Goal: Task Accomplishment & Management: Manage account settings

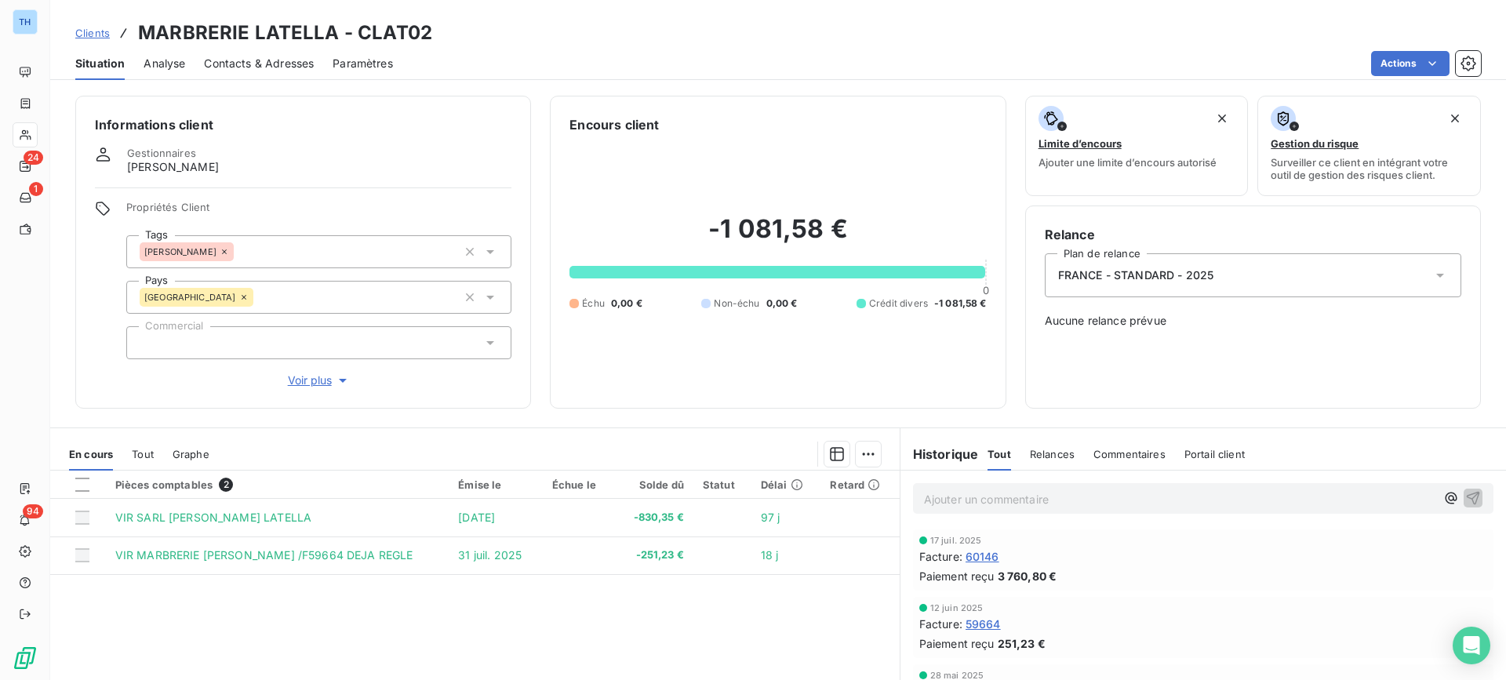
drag, startPoint x: 0, startPoint y: 0, endPoint x: 91, endPoint y: 35, distance: 97.6
click at [91, 35] on span "Clients" at bounding box center [92, 33] width 35 height 13
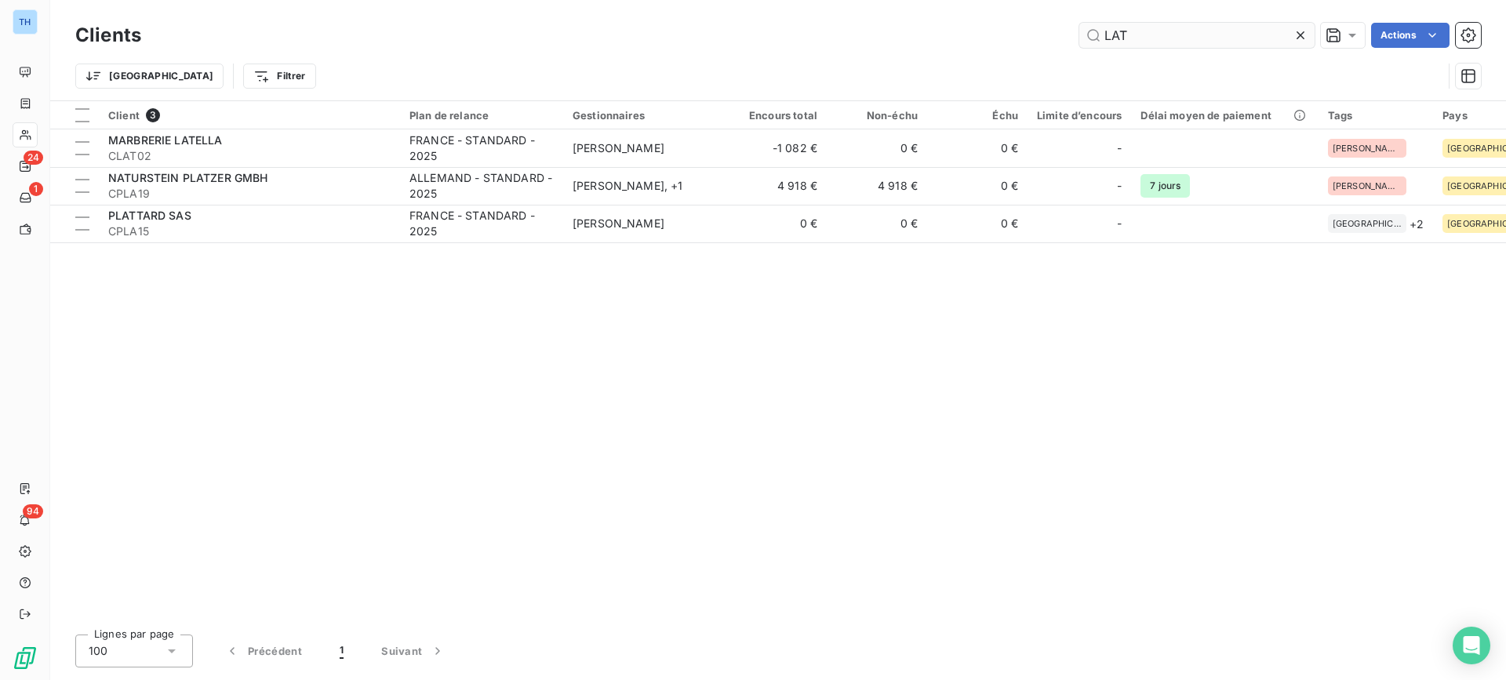
click at [1137, 38] on input "LAT" at bounding box center [1196, 35] width 235 height 25
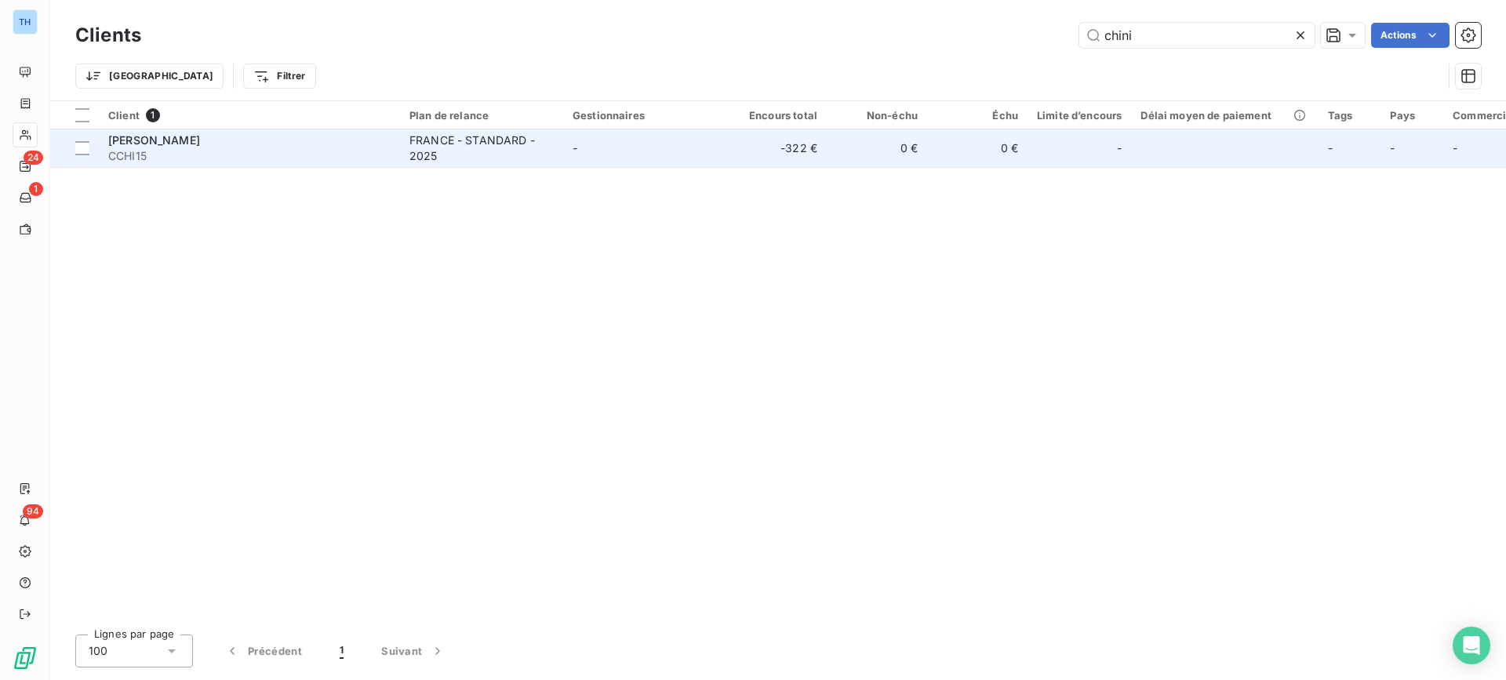
type input "chini"
click at [396, 151] on td "CHRISTOPHE CHINI CCHI15" at bounding box center [249, 148] width 301 height 38
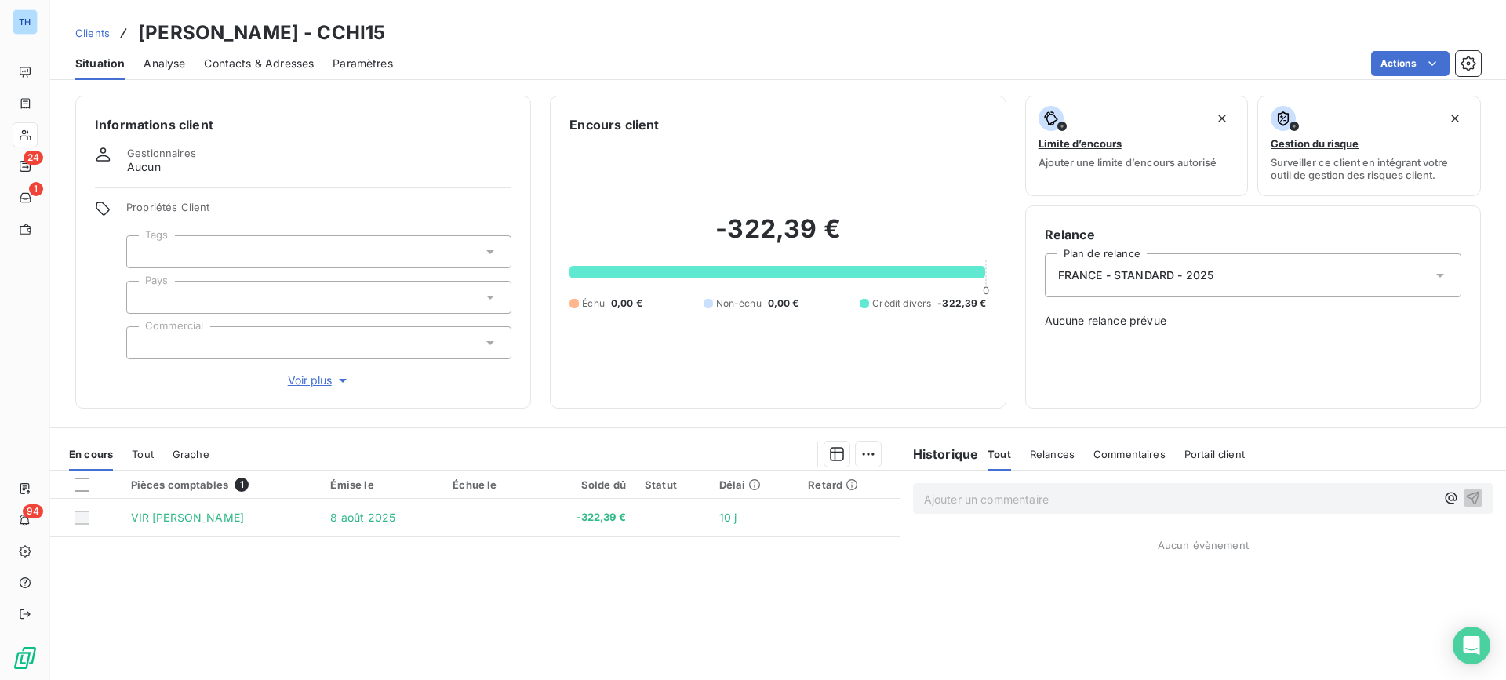
click at [275, 305] on div at bounding box center [318, 297] width 385 height 33
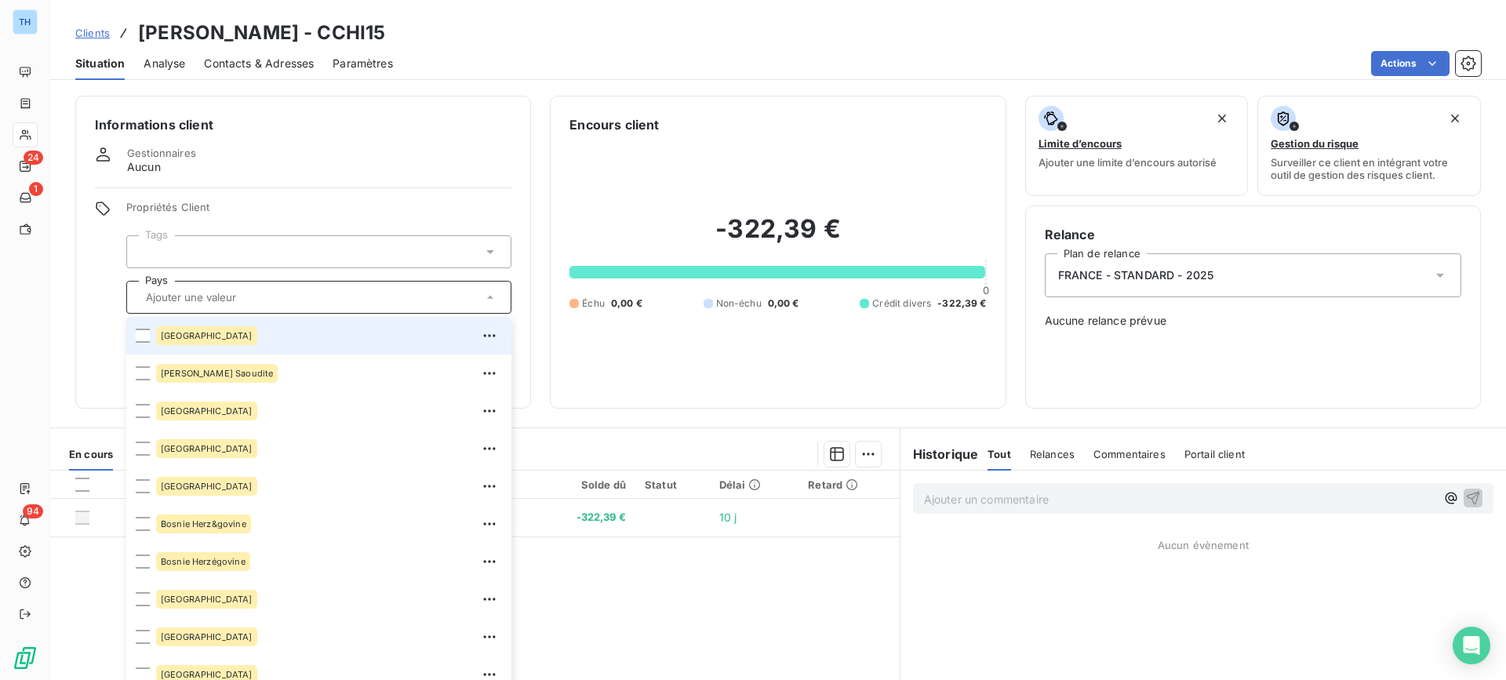
click at [291, 174] on div "Gestionnaires Aucun" at bounding box center [303, 161] width 416 height 28
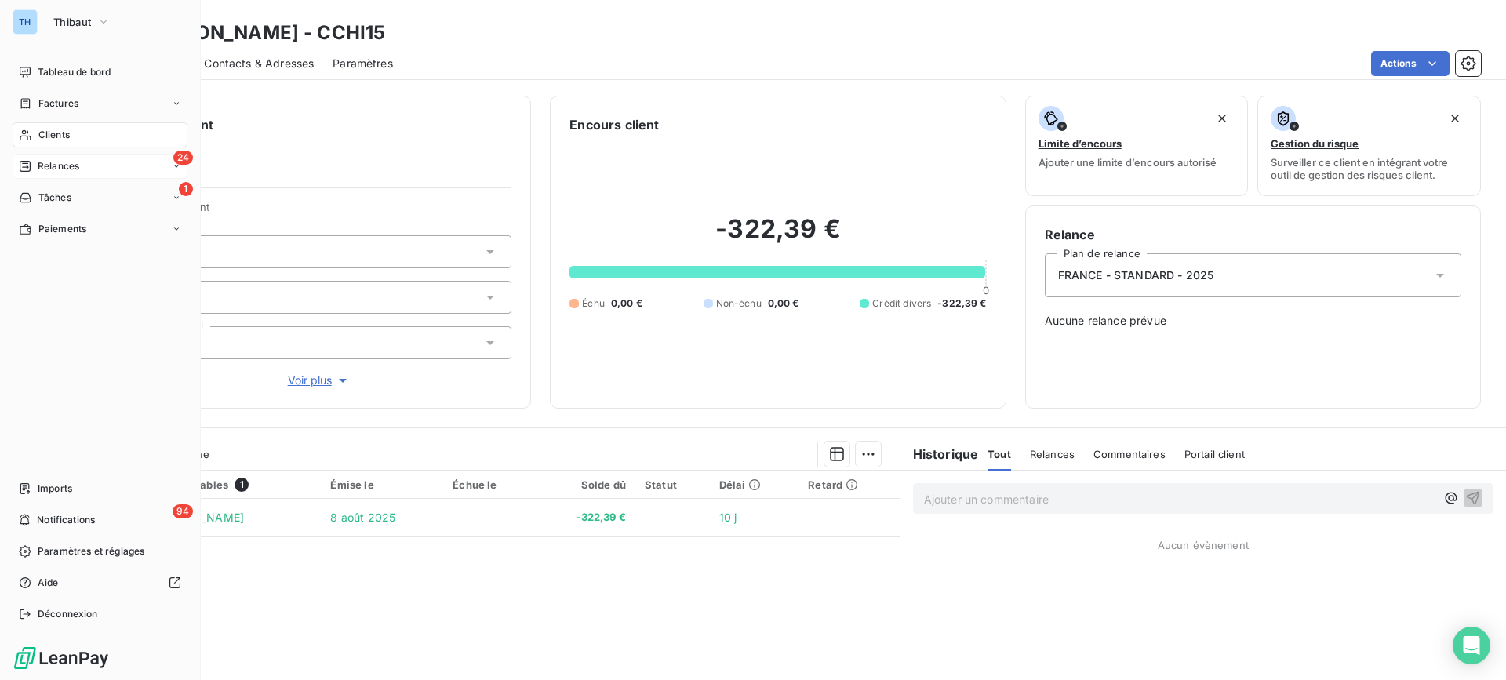
click at [25, 162] on icon at bounding box center [25, 166] width 13 height 13
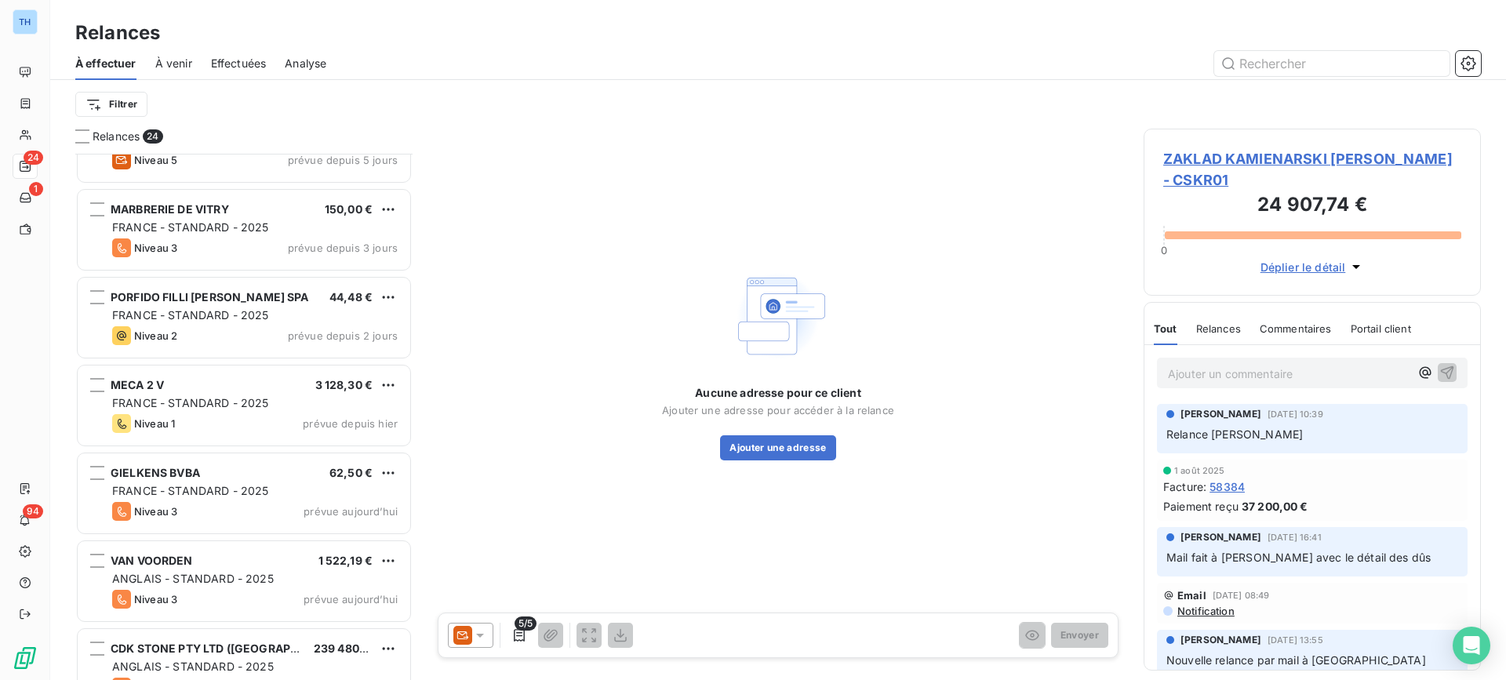
scroll to position [328, 0]
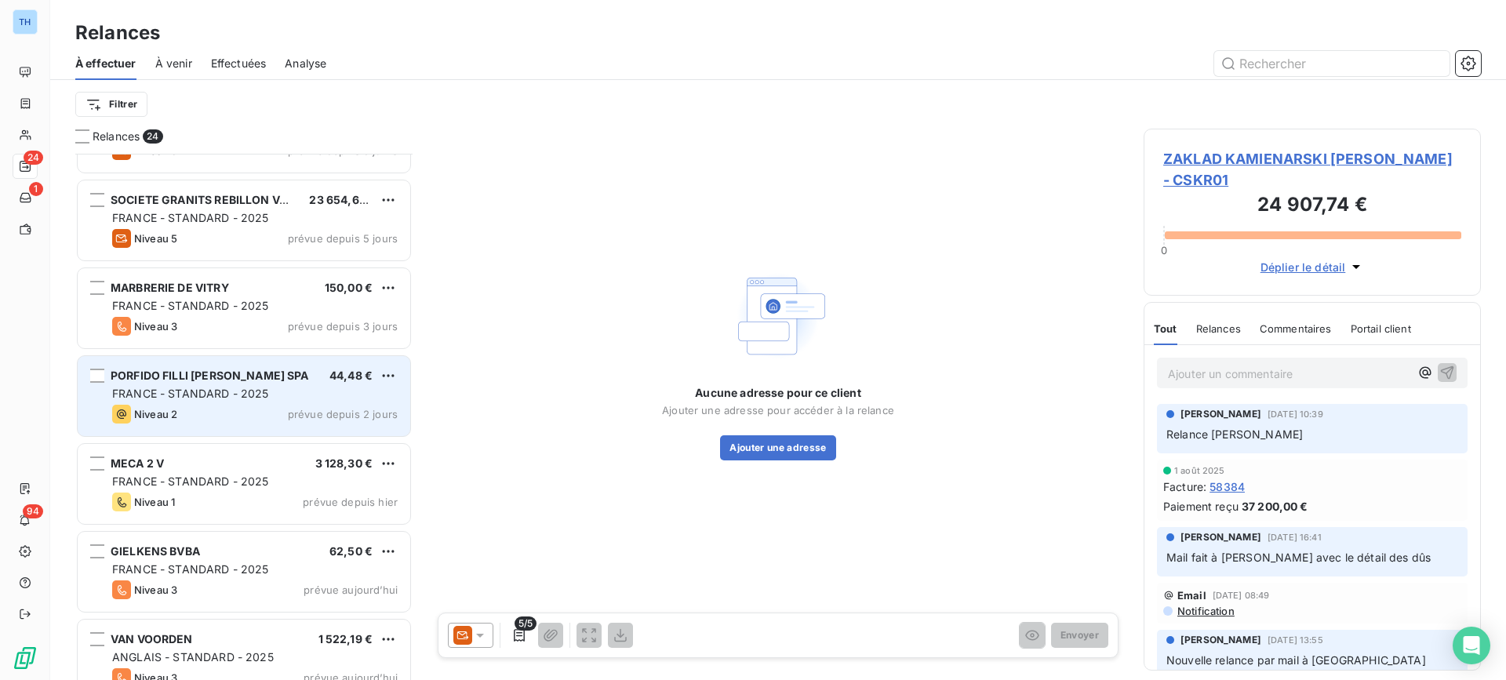
click at [244, 380] on span "PORFIDO FILLI PEDRETTI SPA" at bounding box center [210, 375] width 198 height 13
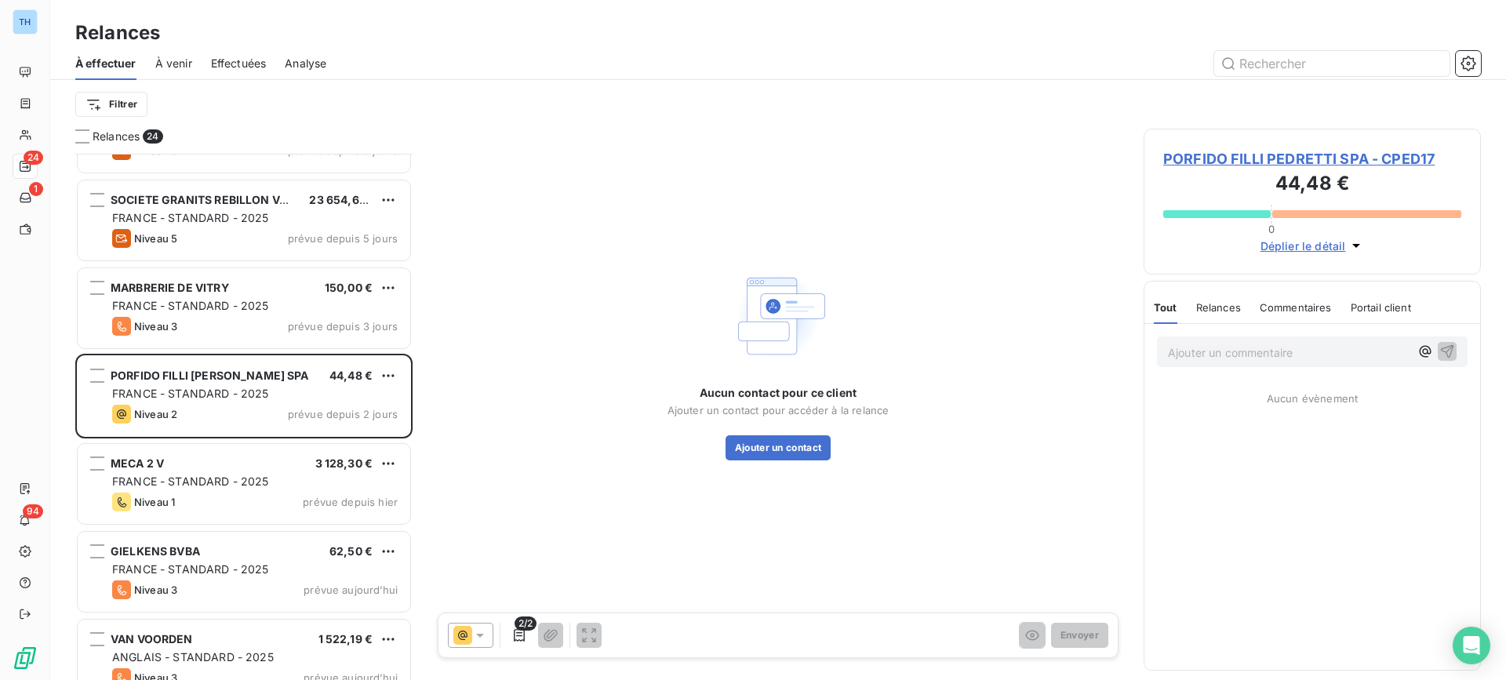
click at [1214, 157] on span "PORFIDO FILLI PEDRETTI SPA - CPED17" at bounding box center [1312, 158] width 298 height 21
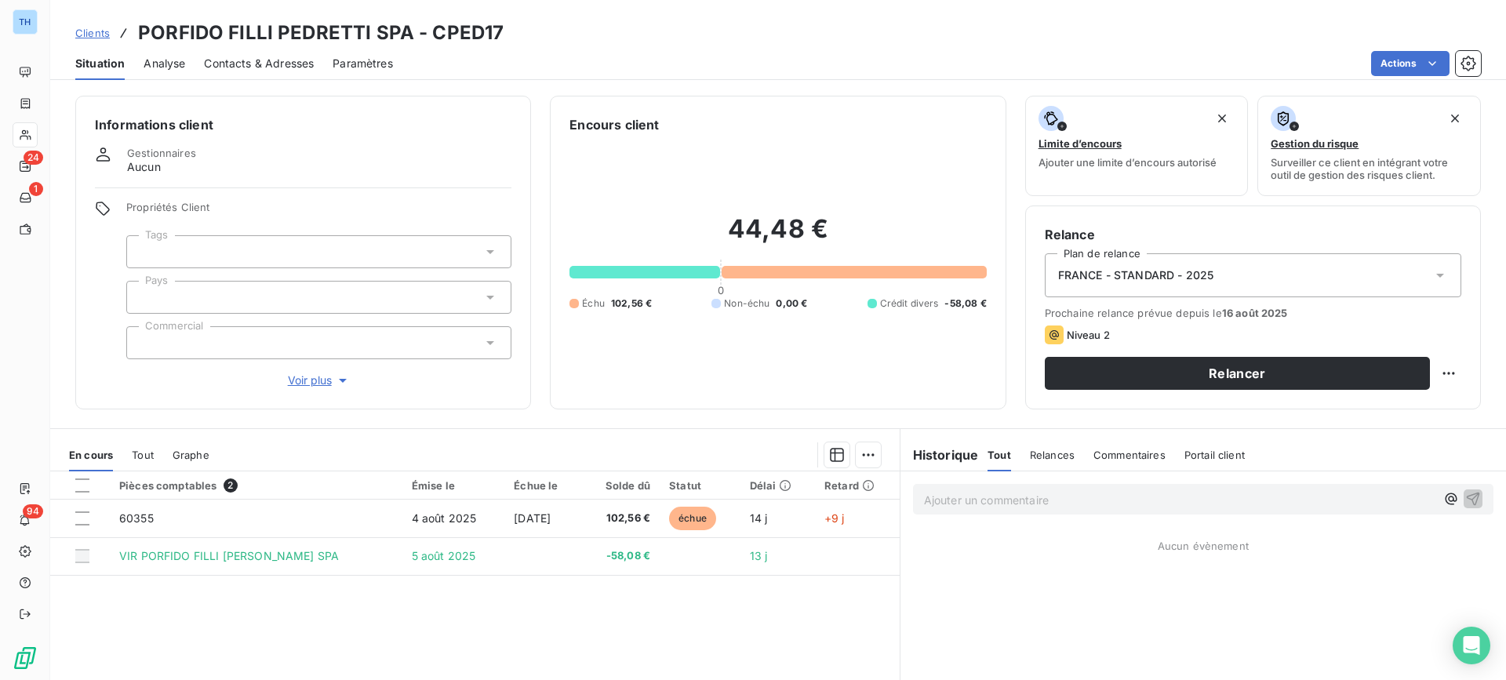
click at [220, 303] on div at bounding box center [318, 297] width 385 height 33
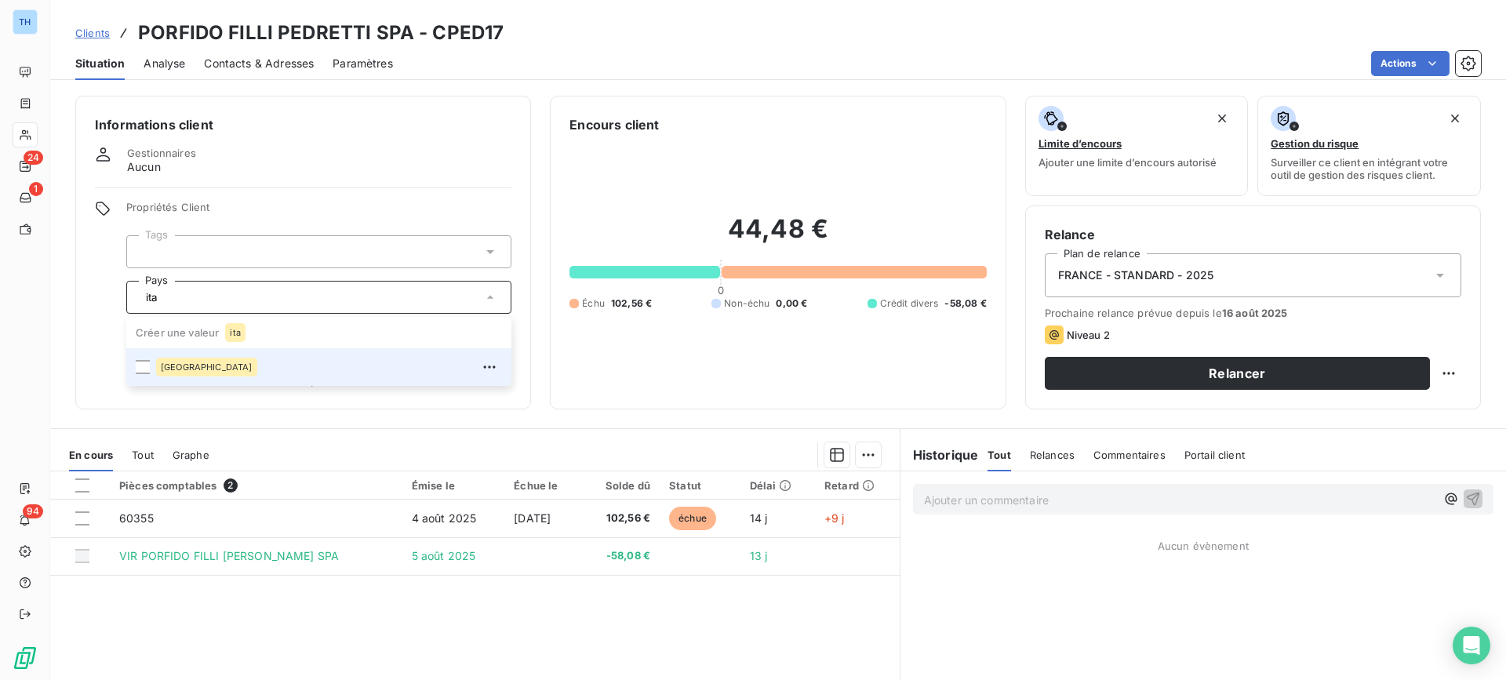
click at [209, 363] on div "Italie" at bounding box center [329, 367] width 346 height 25
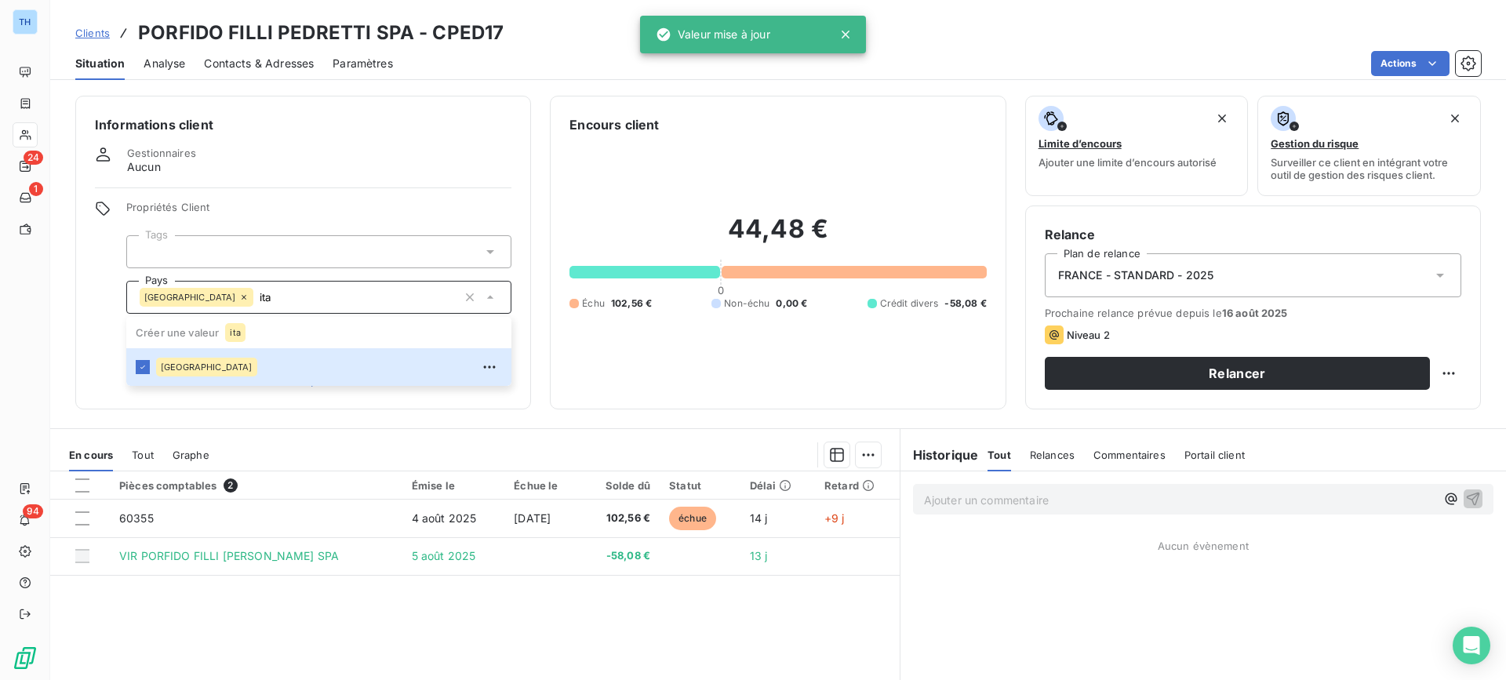
type input "ita"
click at [92, 297] on div "Informations client Gestionnaires Aucun Propriétés Client Tags Pays Italie ita …" at bounding box center [303, 253] width 456 height 314
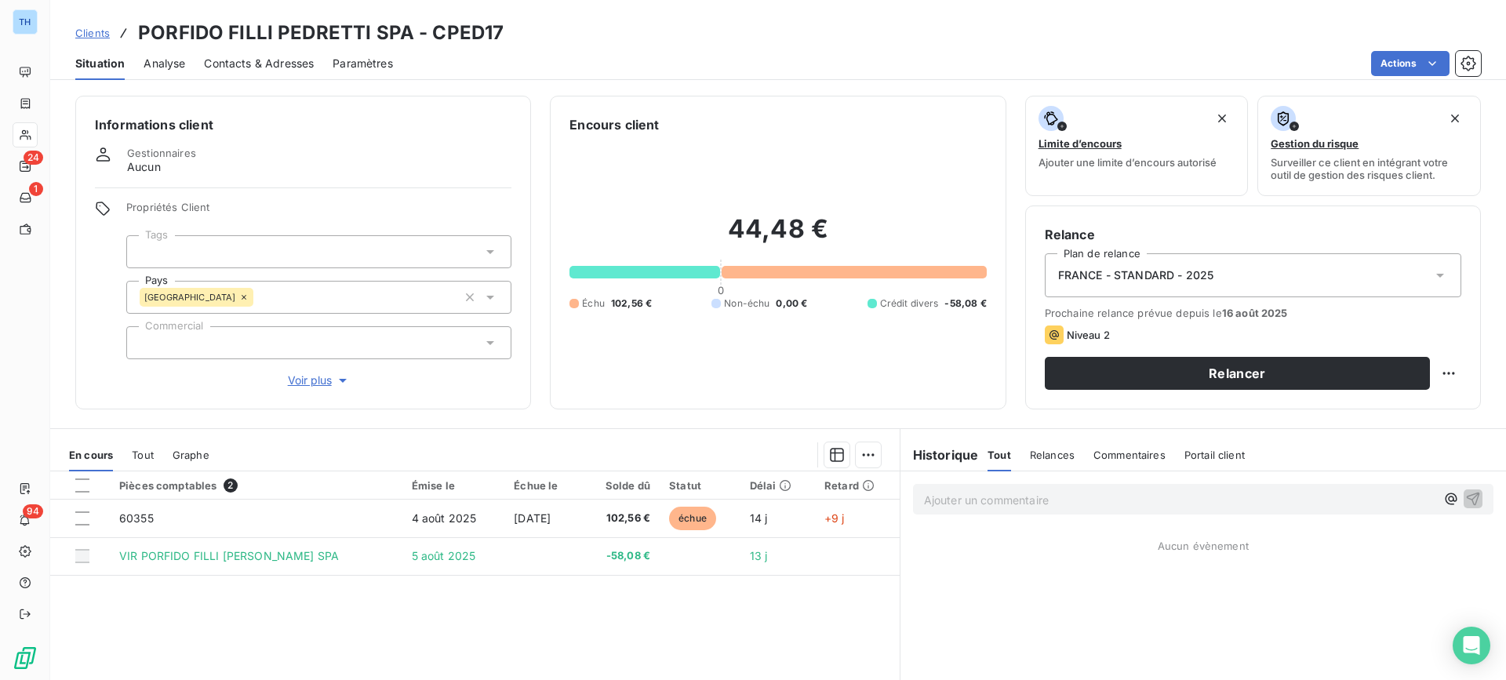
click at [300, 388] on div "Informations client Gestionnaires Aucun Propriétés Client Tags Pays Italie ita …" at bounding box center [303, 253] width 456 height 314
click at [232, 339] on div at bounding box center [318, 342] width 385 height 33
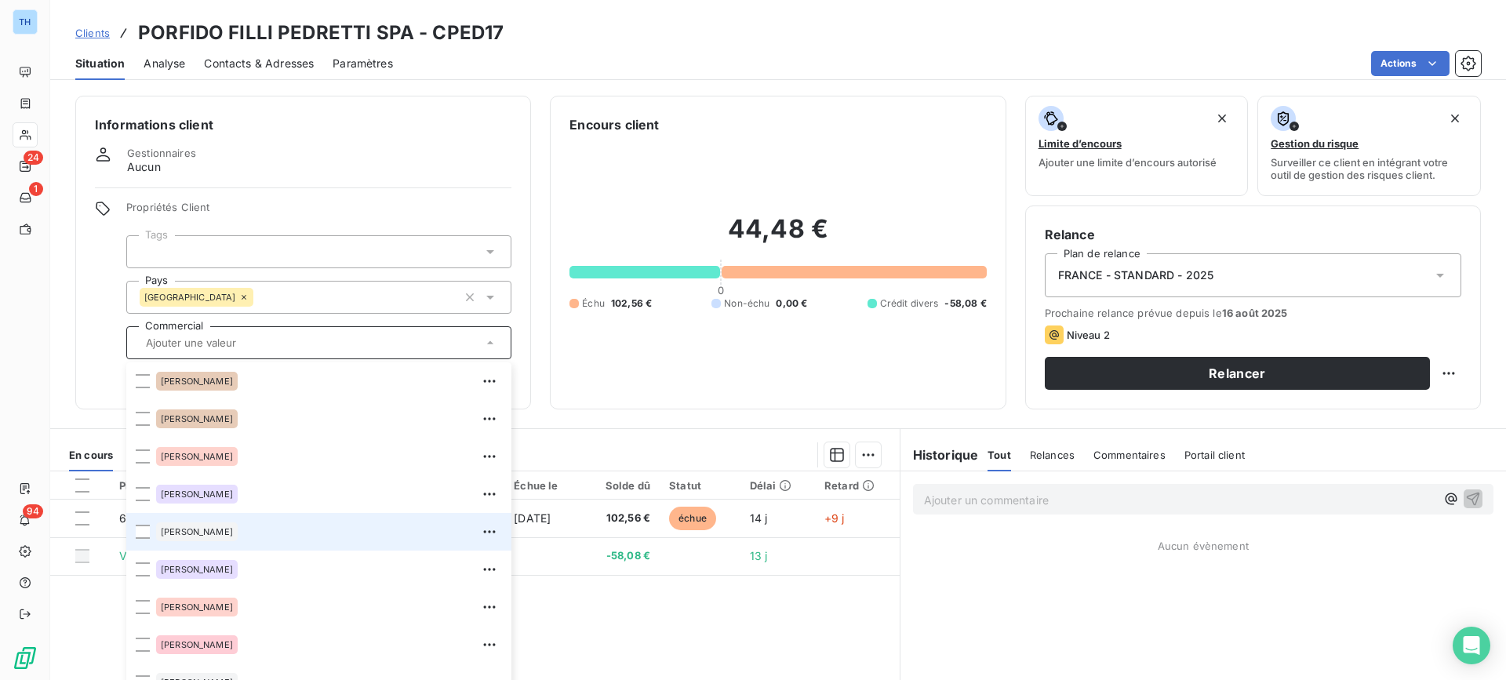
scroll to position [140, 0]
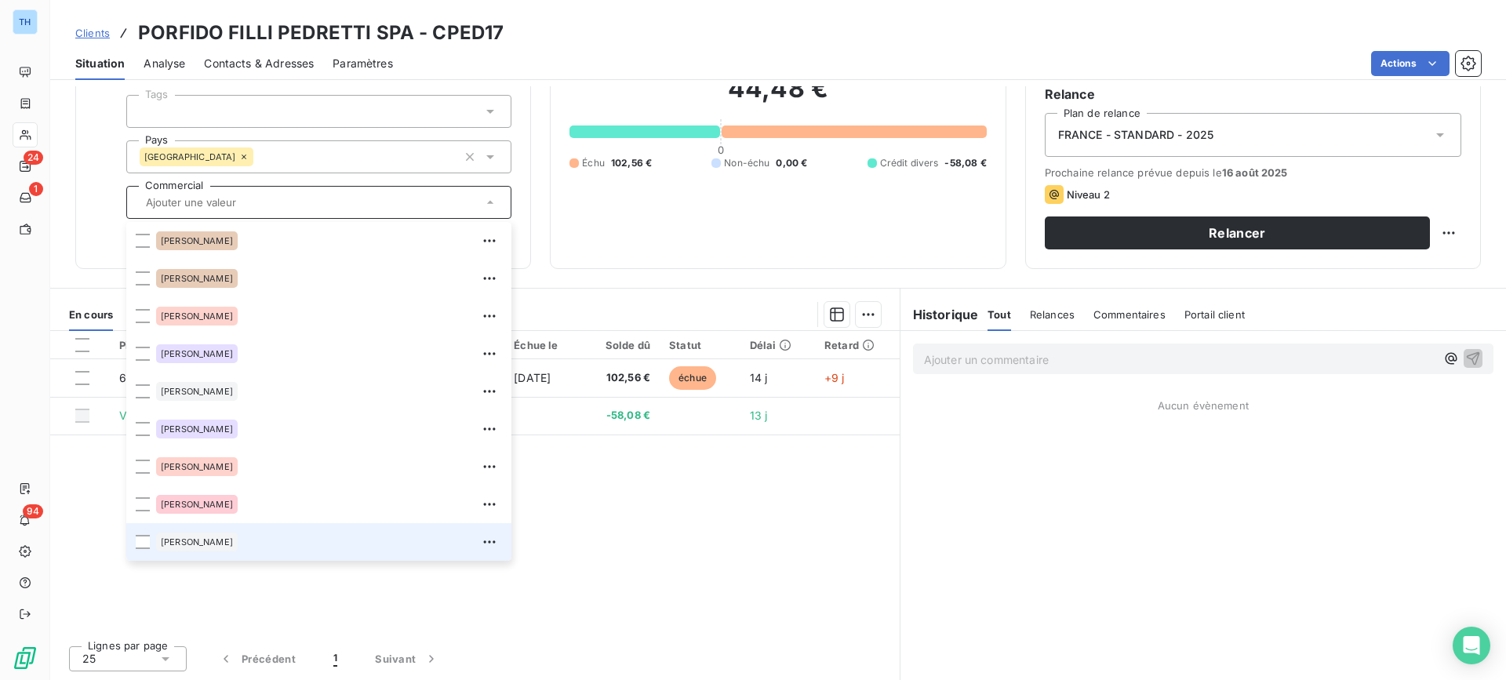
click at [258, 538] on div "Yann Salaün" at bounding box center [329, 541] width 346 height 25
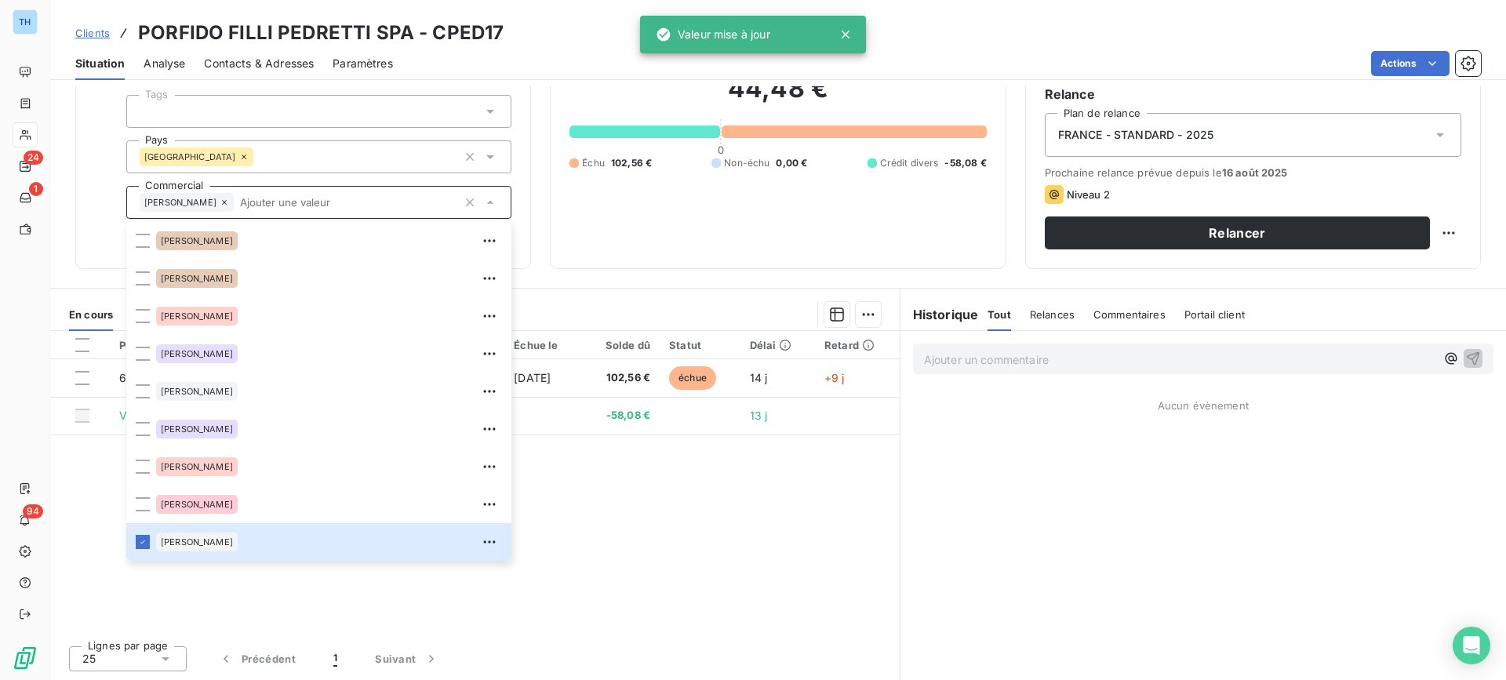
click at [104, 176] on div "Propriétés Client Tags Pays Italie ita Commercial Yann Salaün Frank Szillat Fré…" at bounding box center [303, 154] width 416 height 188
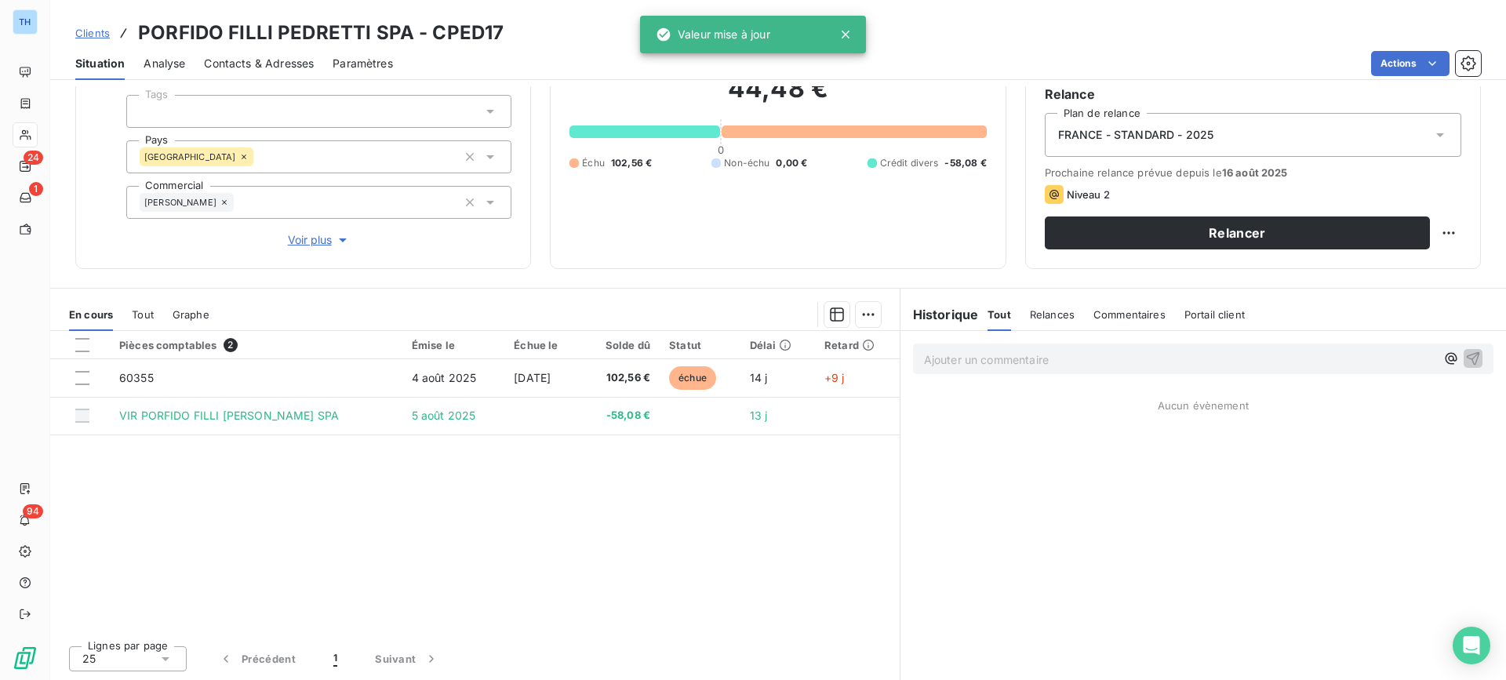
click at [309, 241] on span "Voir plus" at bounding box center [319, 240] width 63 height 16
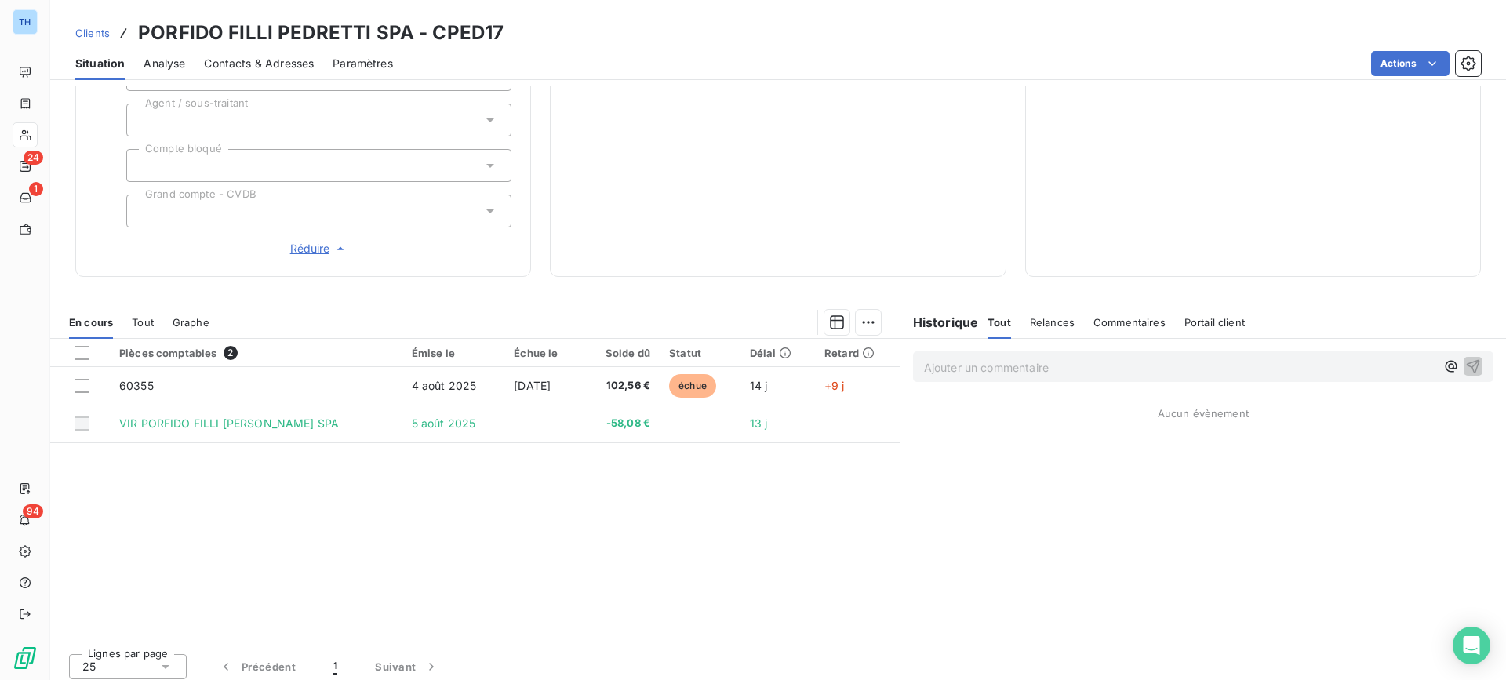
scroll to position [78, 0]
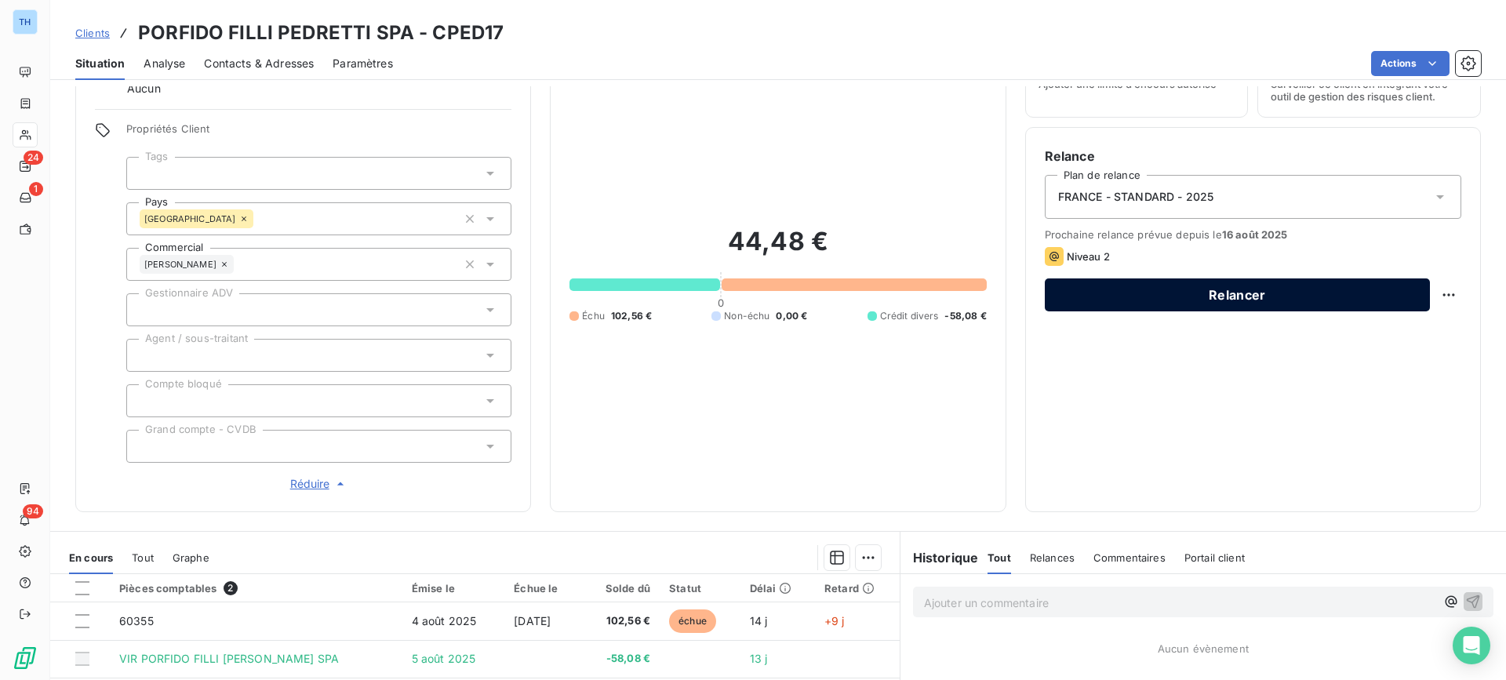
click at [1091, 295] on button "Relancer" at bounding box center [1237, 294] width 385 height 33
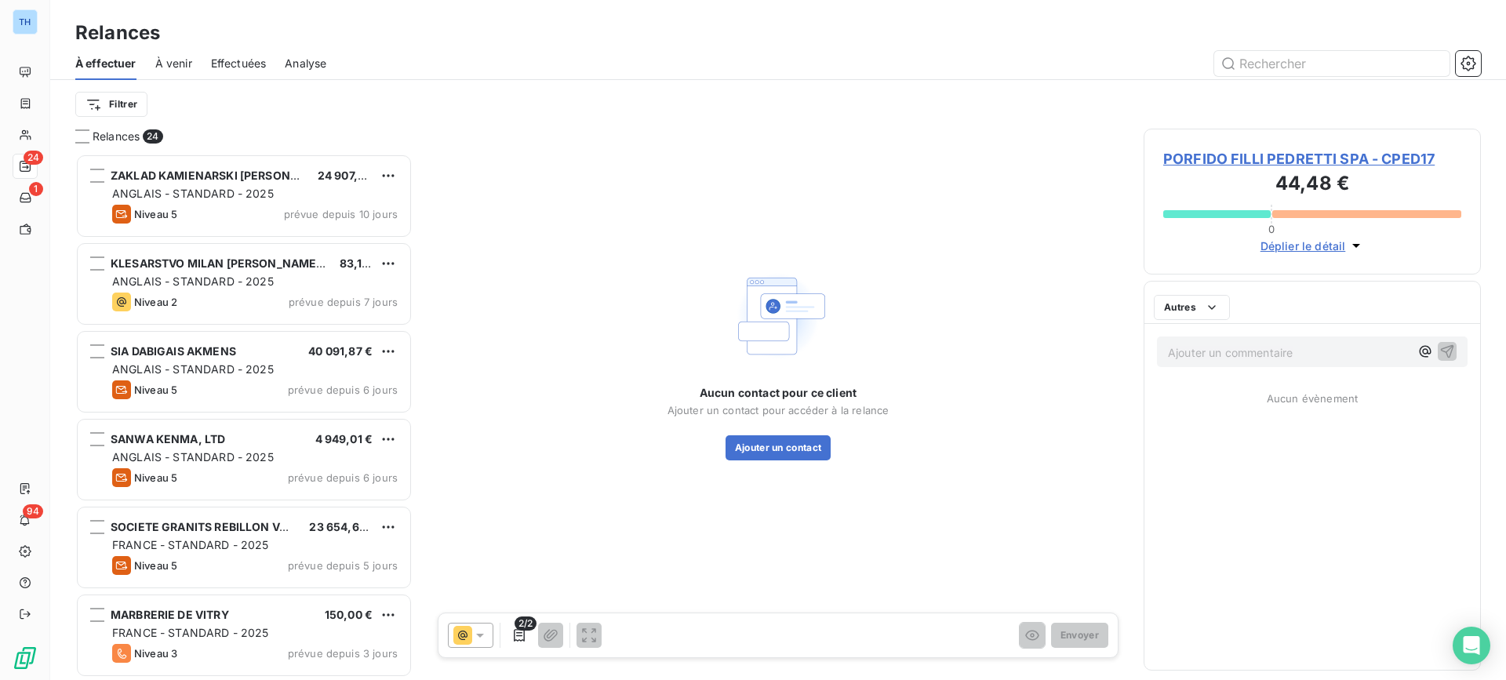
scroll to position [515, 326]
click at [775, 451] on button "Ajouter un contact" at bounding box center [779, 447] width 106 height 25
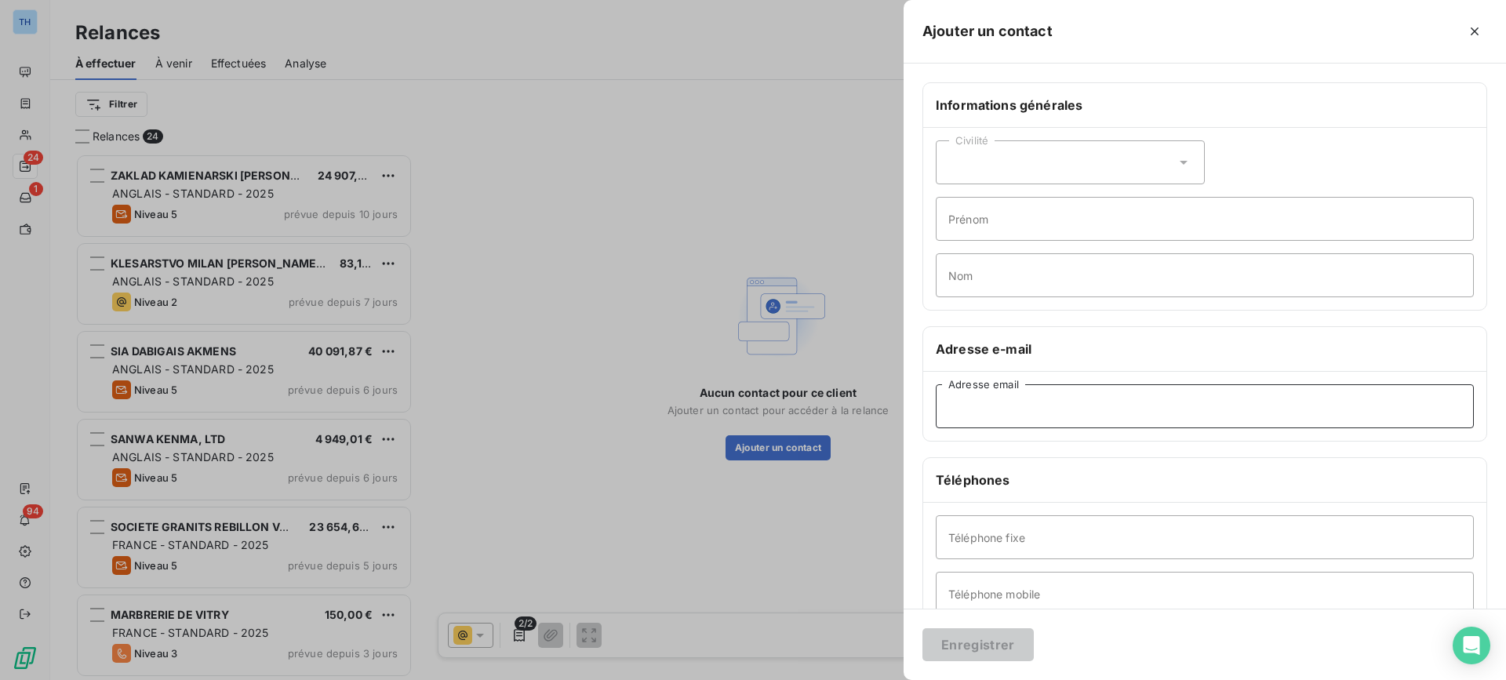
click at [1079, 420] on input "Adresse email" at bounding box center [1205, 406] width 538 height 44
paste input "gualtiero@porfidopedretti.com"
type input "gualtiero@porfidopedretti.com"
click at [1006, 165] on div "Civilité" at bounding box center [1070, 162] width 269 height 44
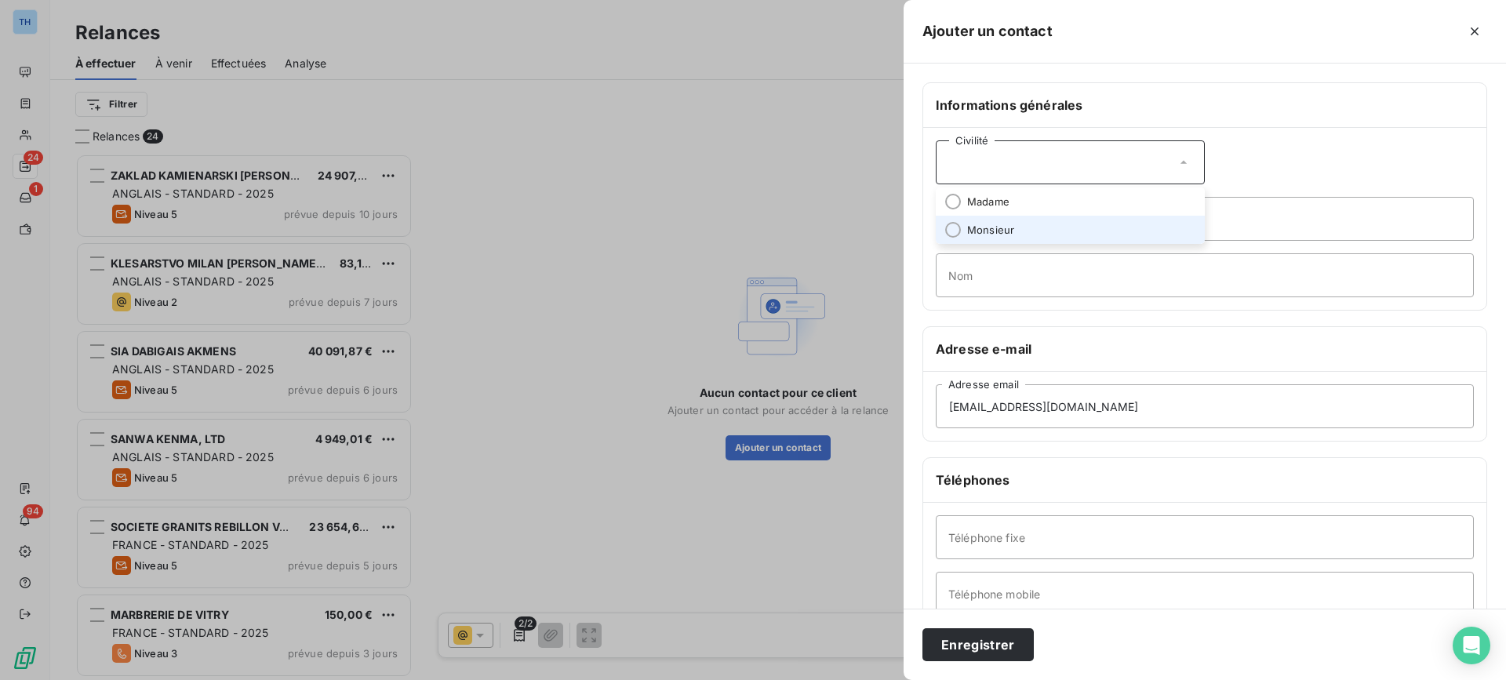
click at [991, 224] on span "Monsieur" at bounding box center [990, 230] width 47 height 15
click at [980, 273] on input "Nom" at bounding box center [1205, 275] width 538 height 44
paste input "PEDRETTI"
type input "PEDRETTI"
click at [984, 214] on input "Prénom" at bounding box center [1205, 219] width 538 height 44
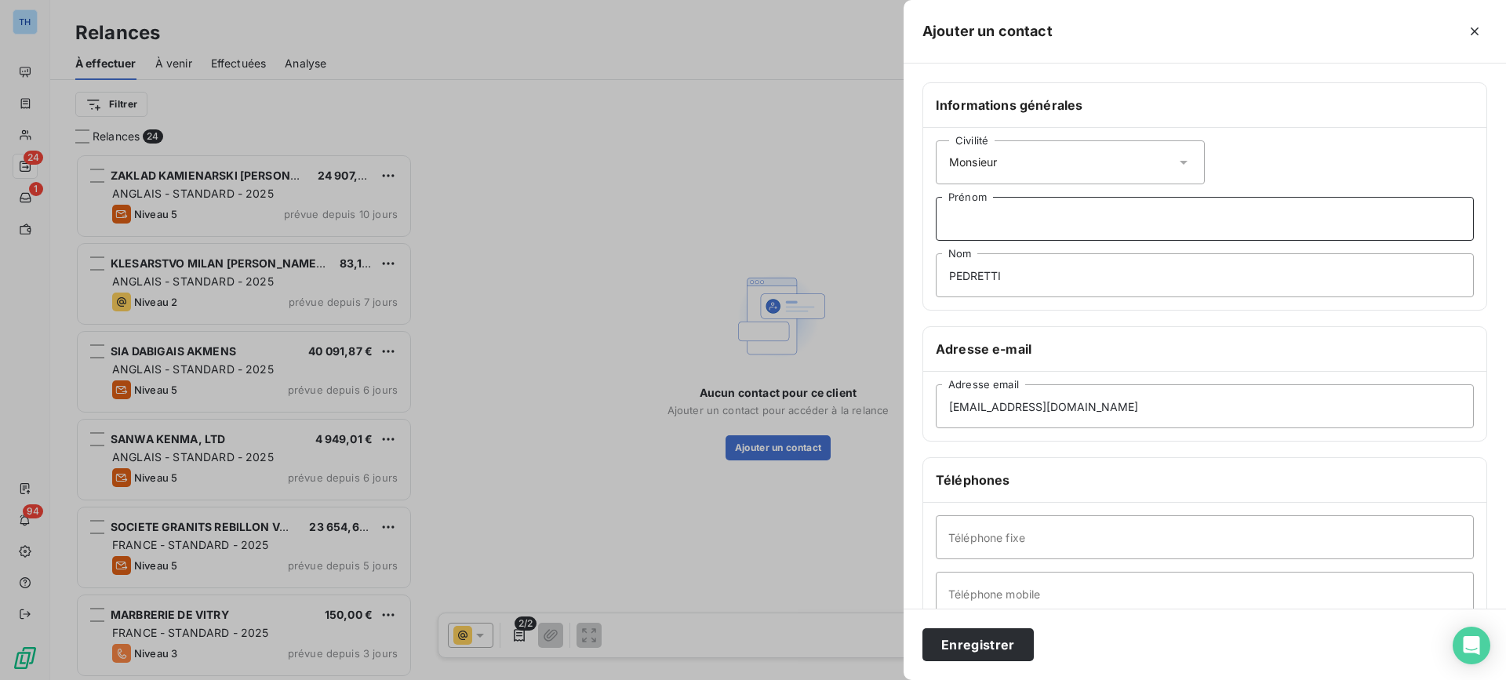
paste input "Gualtiero"
type input "Gualtiero"
click at [977, 648] on button "Enregistrer" at bounding box center [977, 644] width 111 height 33
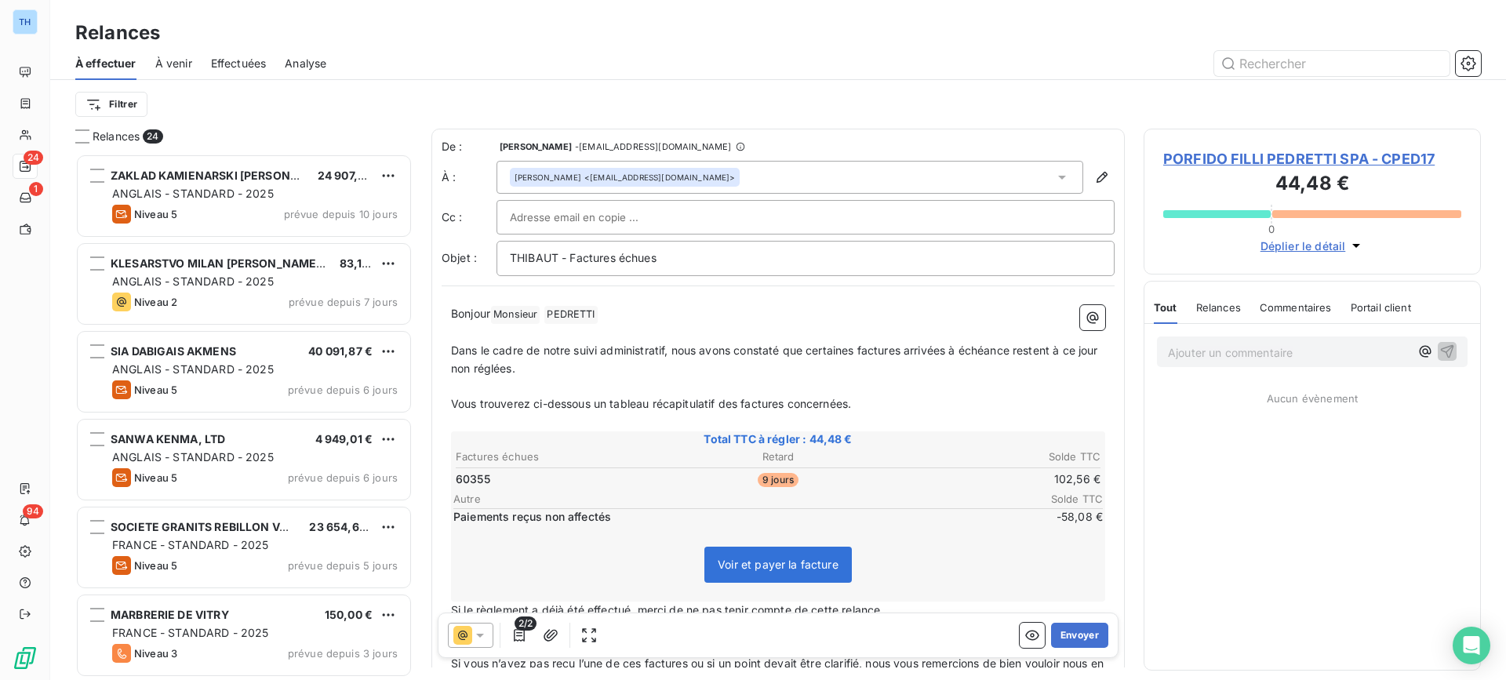
click at [1229, 160] on span "PORFIDO FILLI PEDRETTI SPA - CPED17" at bounding box center [1312, 158] width 298 height 21
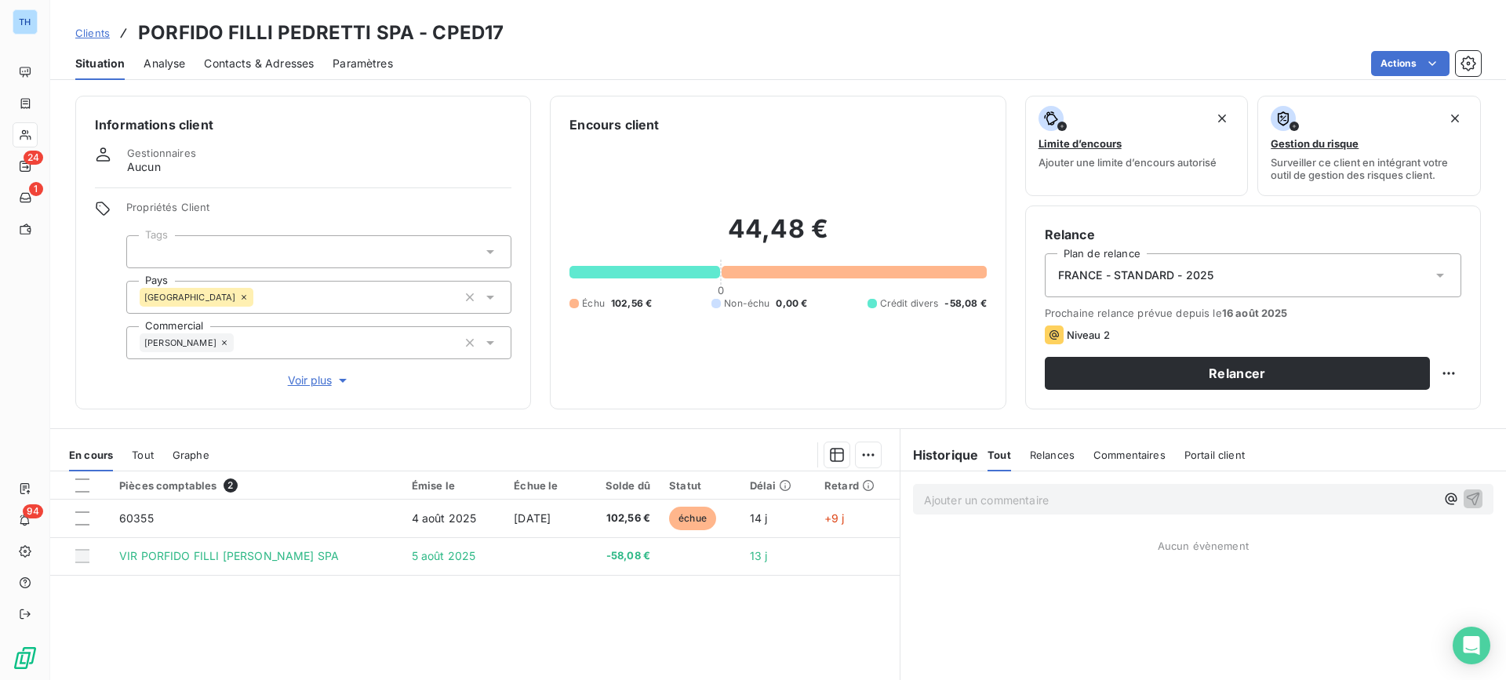
click at [1261, 271] on div "FRANCE - STANDARD - 2025" at bounding box center [1253, 275] width 416 height 44
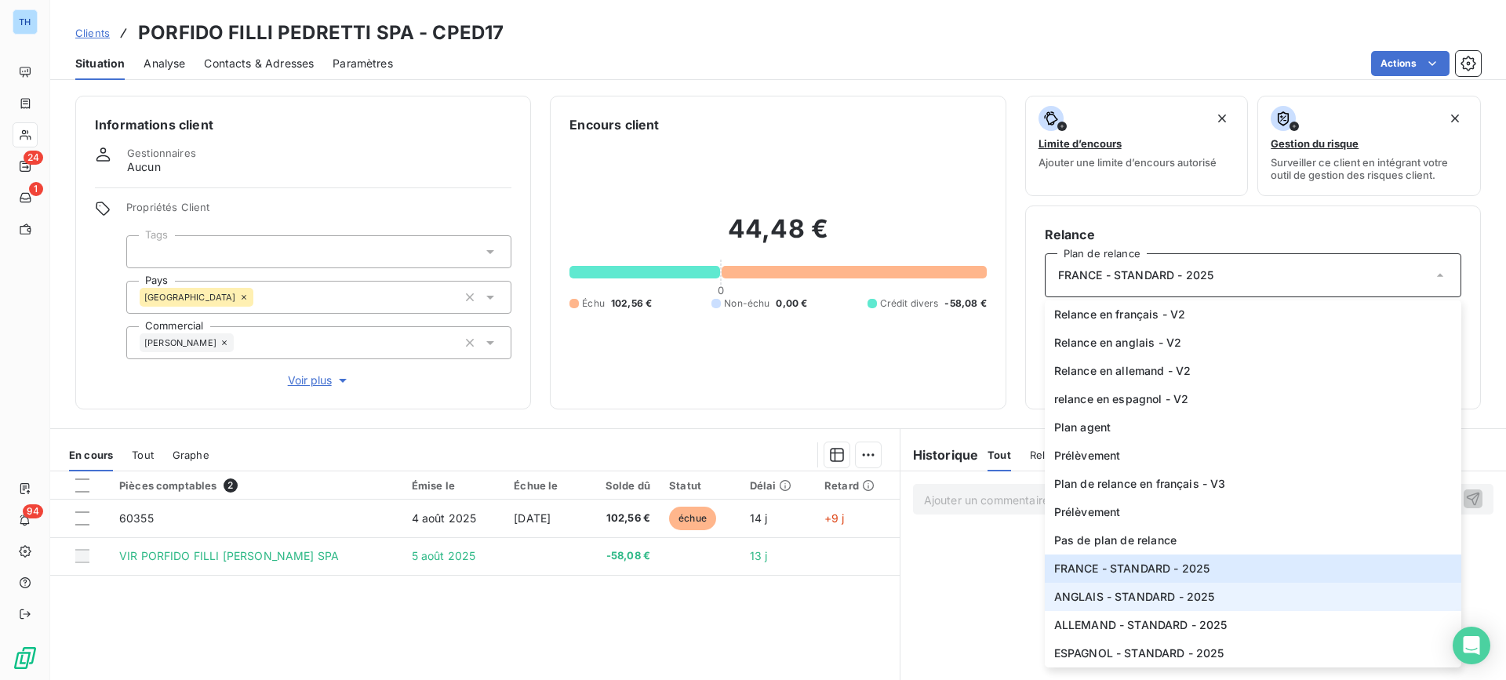
click at [1139, 599] on span "ANGLAIS - STANDARD - 2025" at bounding box center [1134, 597] width 161 height 16
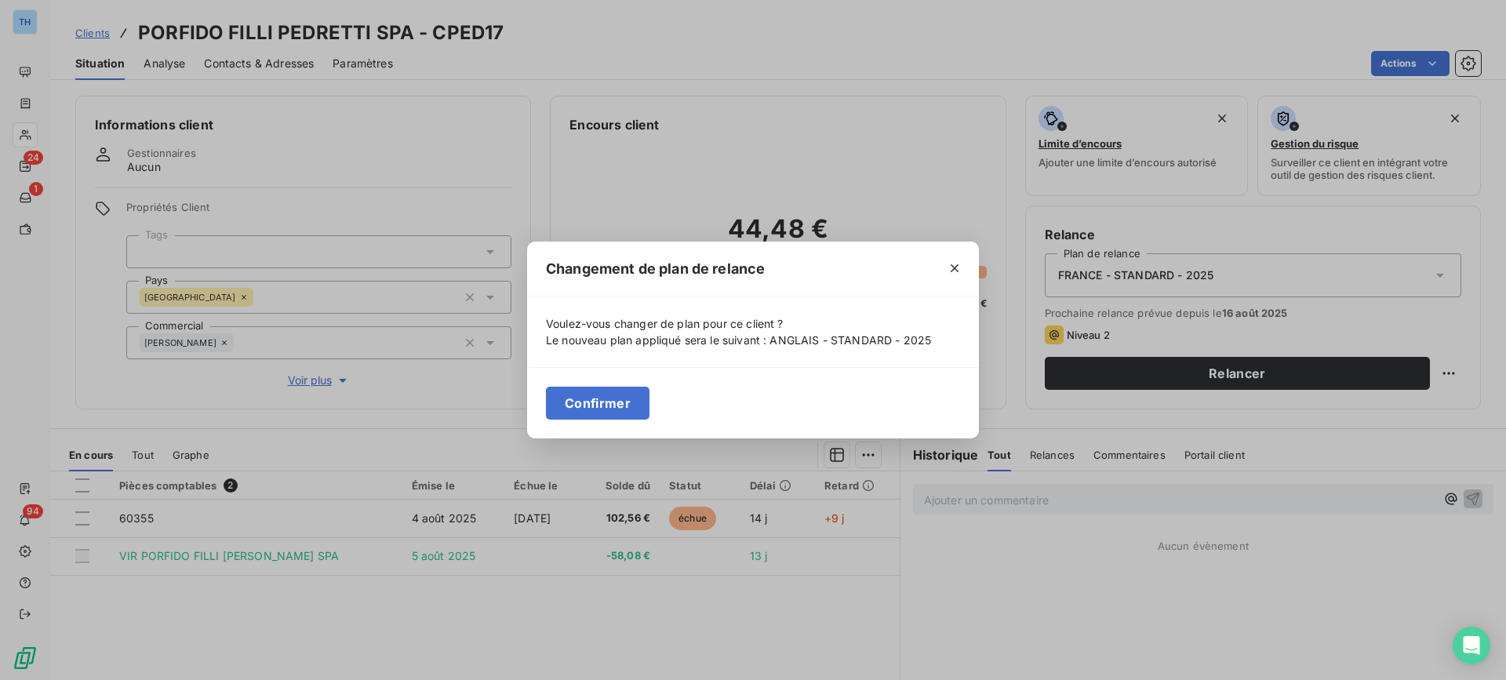
click at [584, 408] on button "Confirmer" at bounding box center [598, 403] width 104 height 33
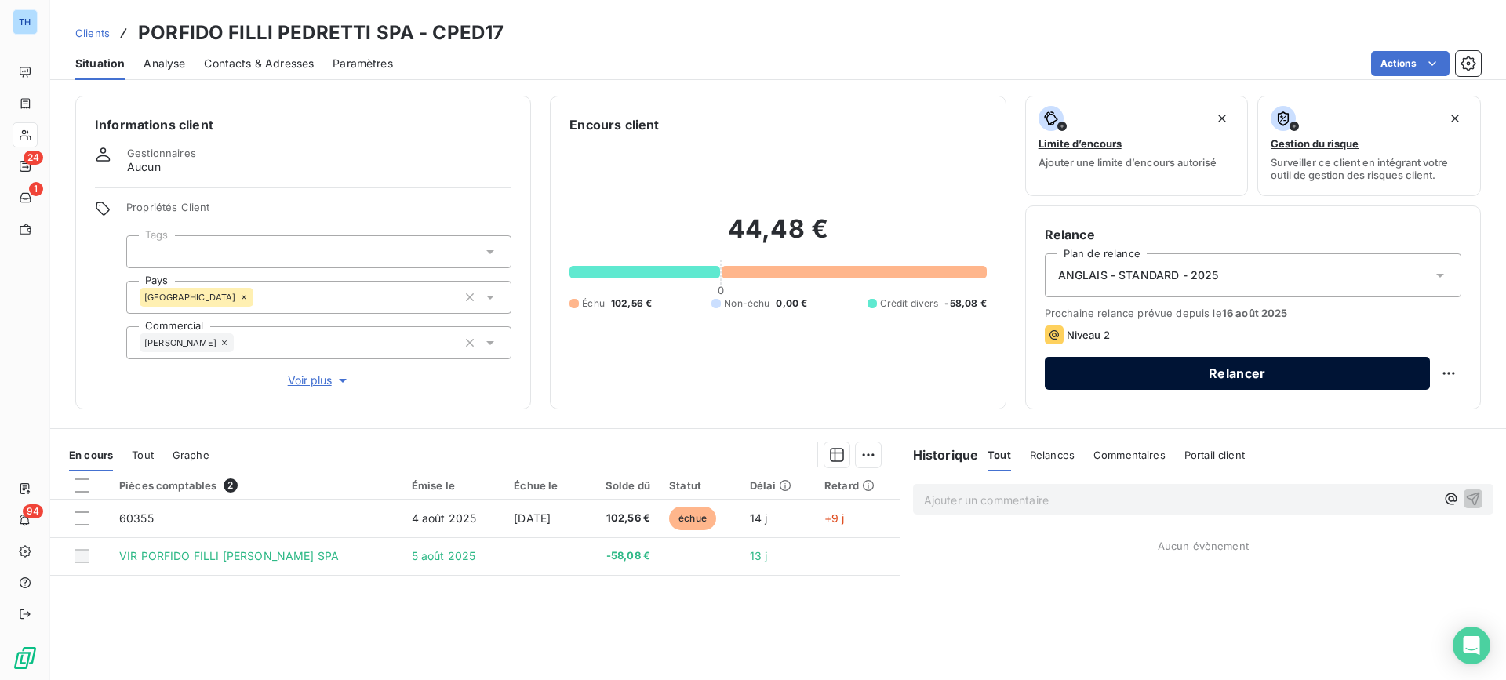
click at [1122, 380] on button "Relancer" at bounding box center [1237, 373] width 385 height 33
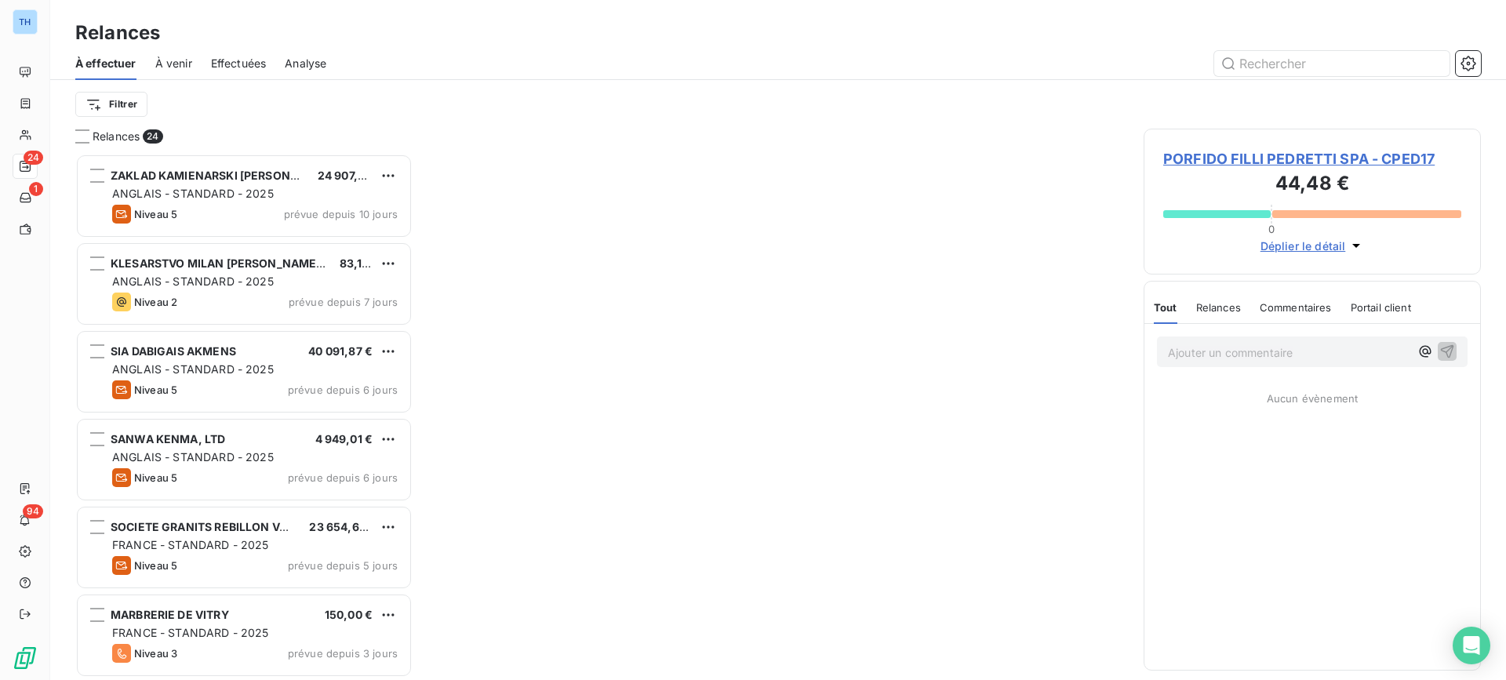
scroll to position [515, 326]
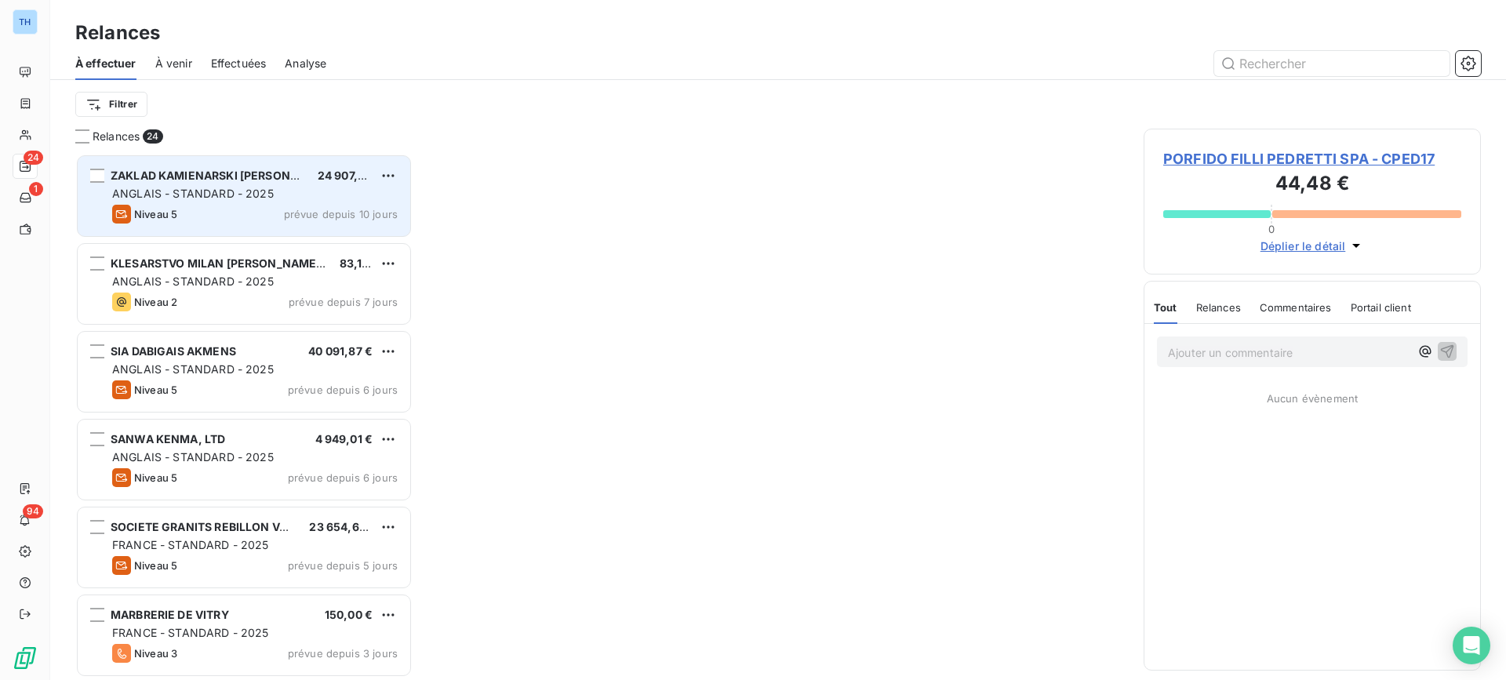
click at [230, 195] on span "ANGLAIS - STANDARD - 2025" at bounding box center [193, 193] width 162 height 13
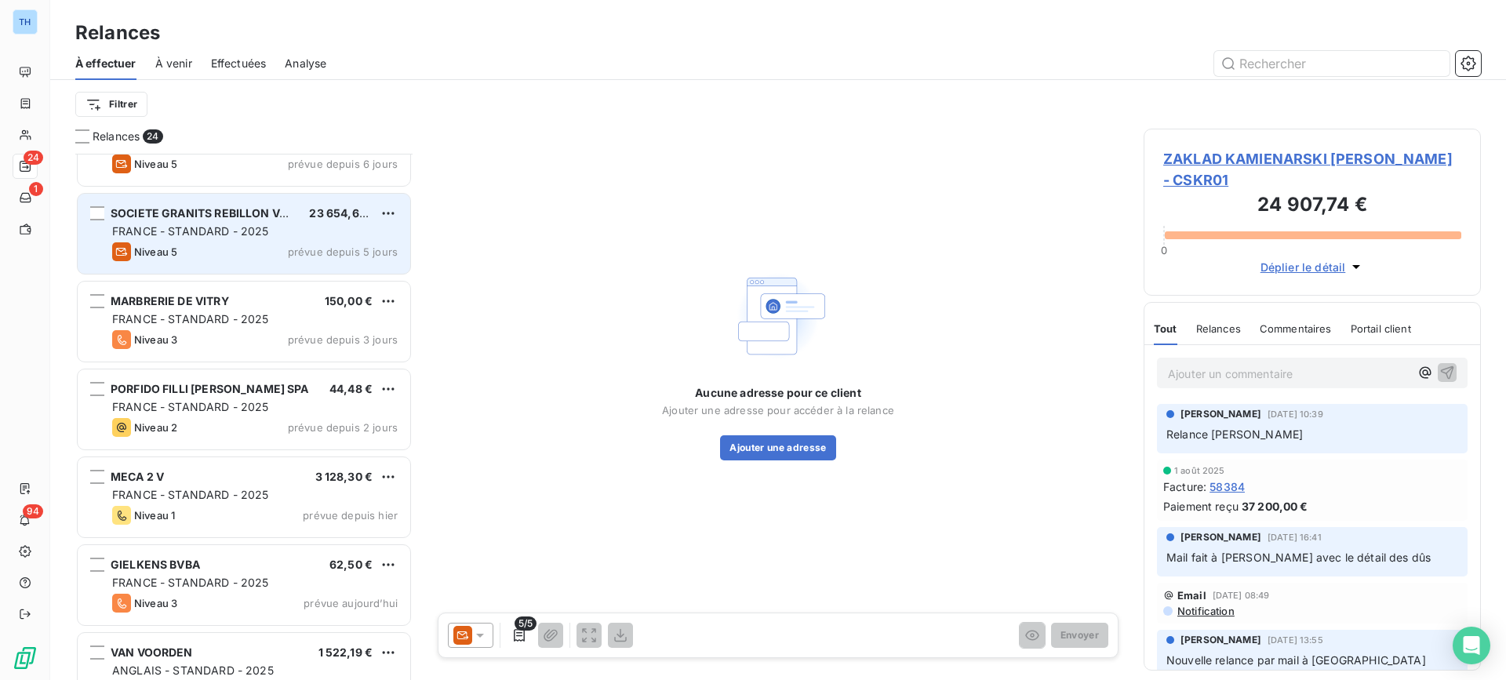
scroll to position [471, 0]
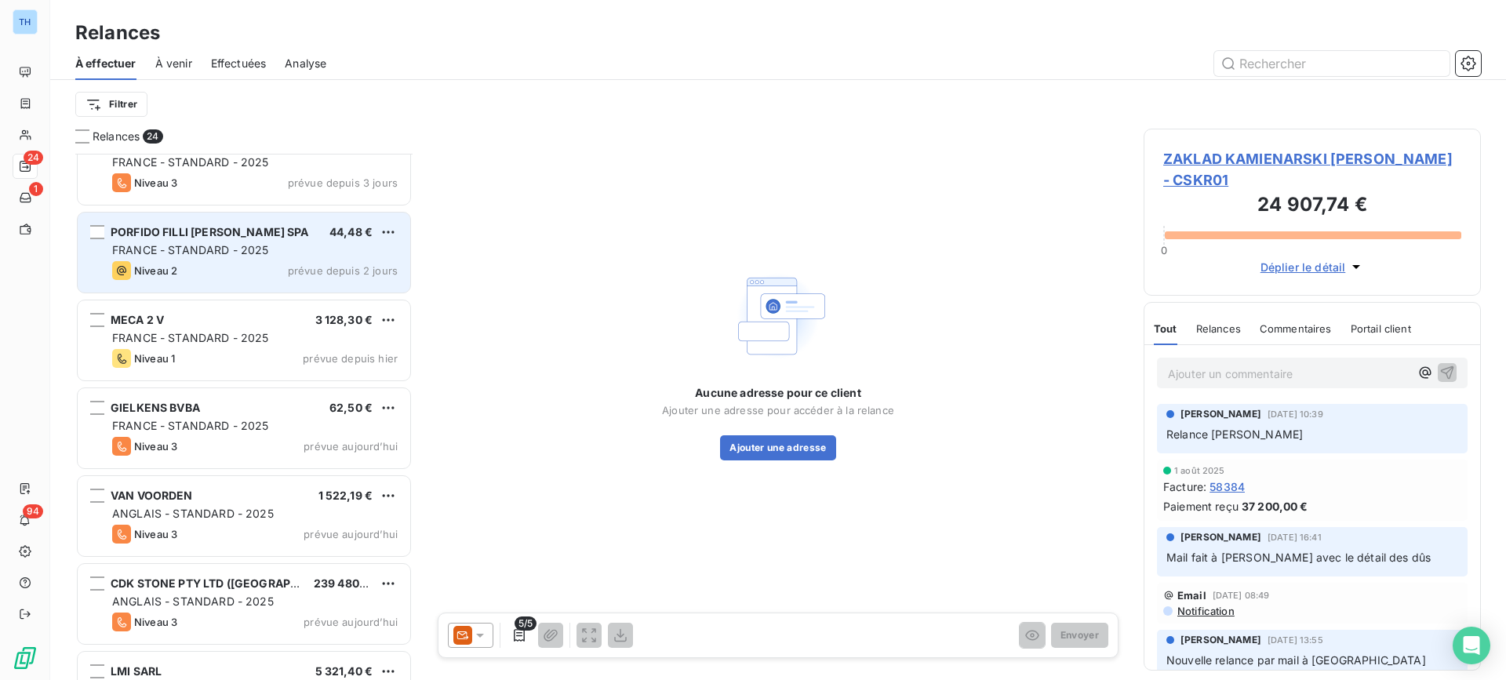
click at [246, 260] on div "PORFIDO FILLI PEDRETTI SPA 44,48 € FRANCE - STANDARD - 2025 Niveau 2 prévue dep…" at bounding box center [244, 253] width 333 height 80
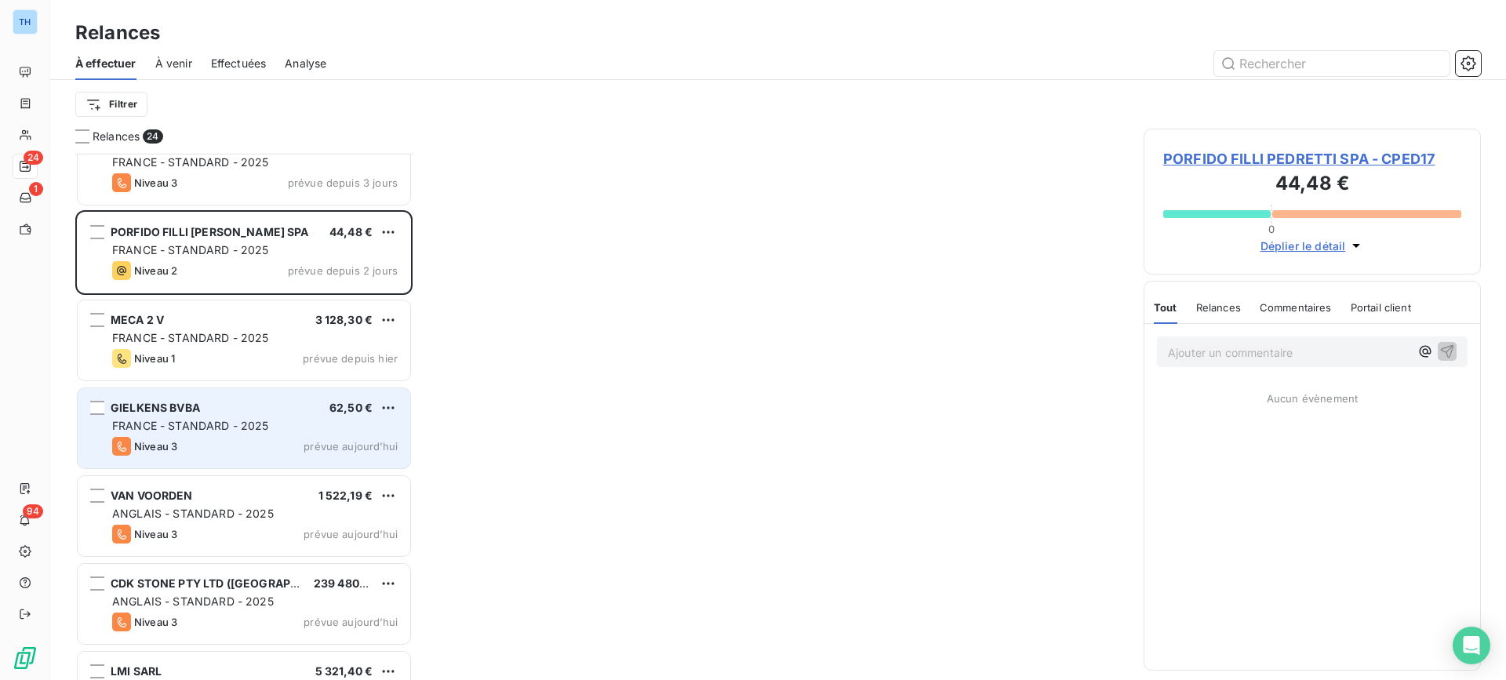
click at [332, 441] on span "prévue aujourd’hui" at bounding box center [351, 446] width 94 height 13
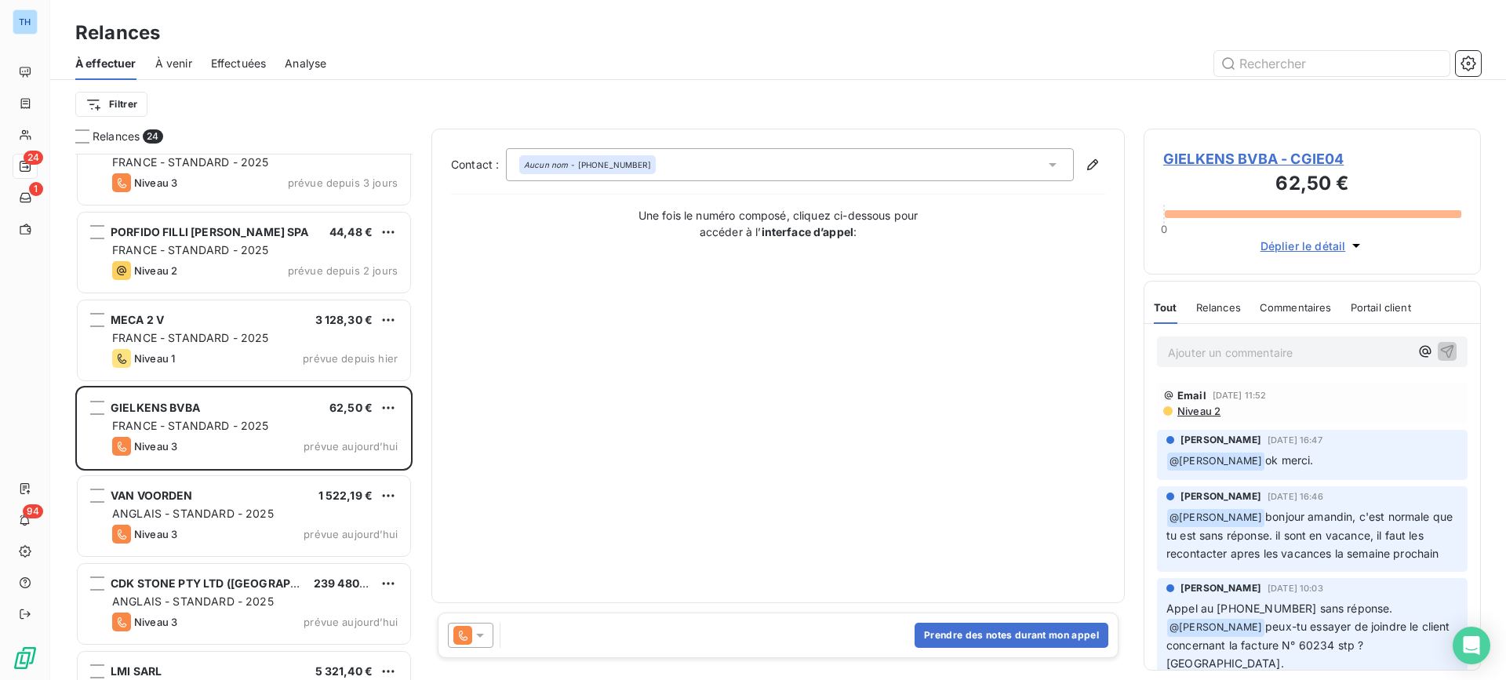
click at [1224, 162] on span "GIELKENS BVBA - CGIE04" at bounding box center [1312, 158] width 298 height 21
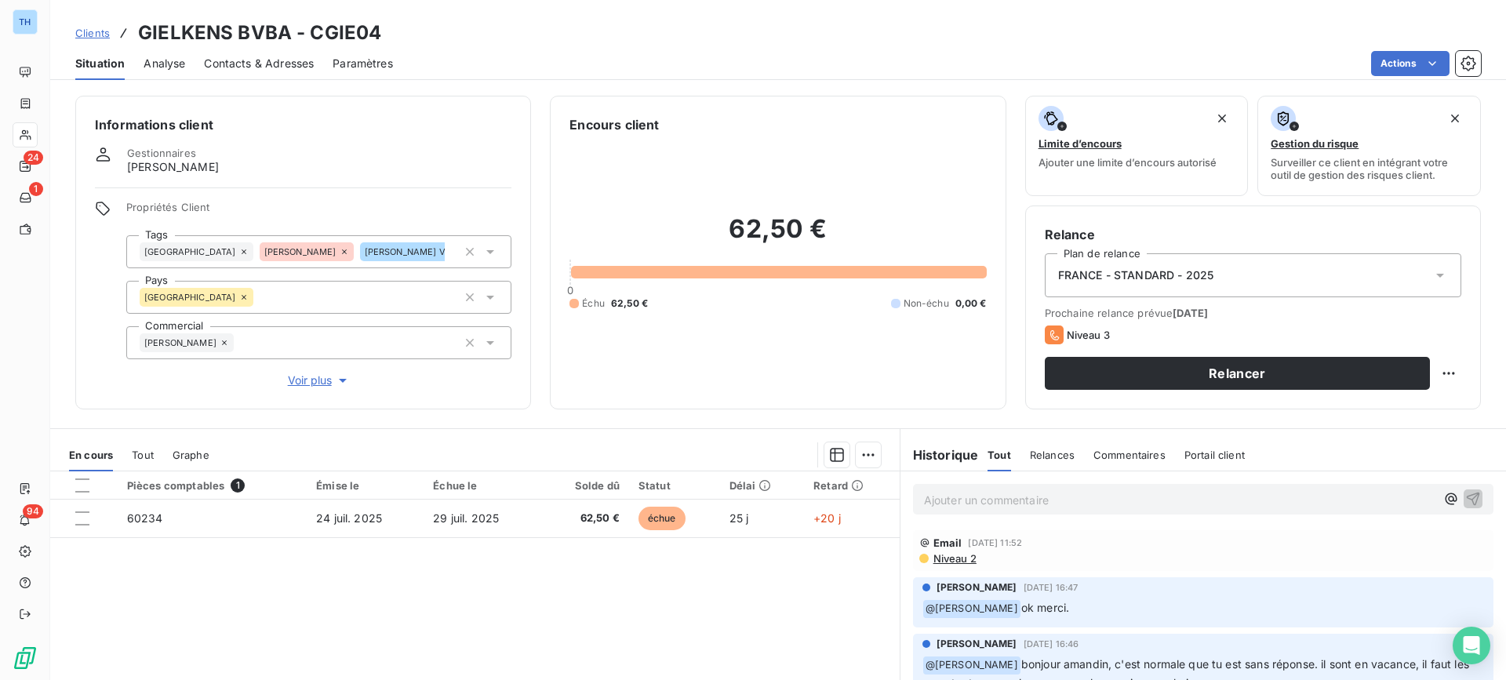
click at [533, 538] on div "Pièces comptables 1 Émise le Échue le Solde dû Statut Délai Retard 60234 24 jui…" at bounding box center [474, 622] width 849 height 302
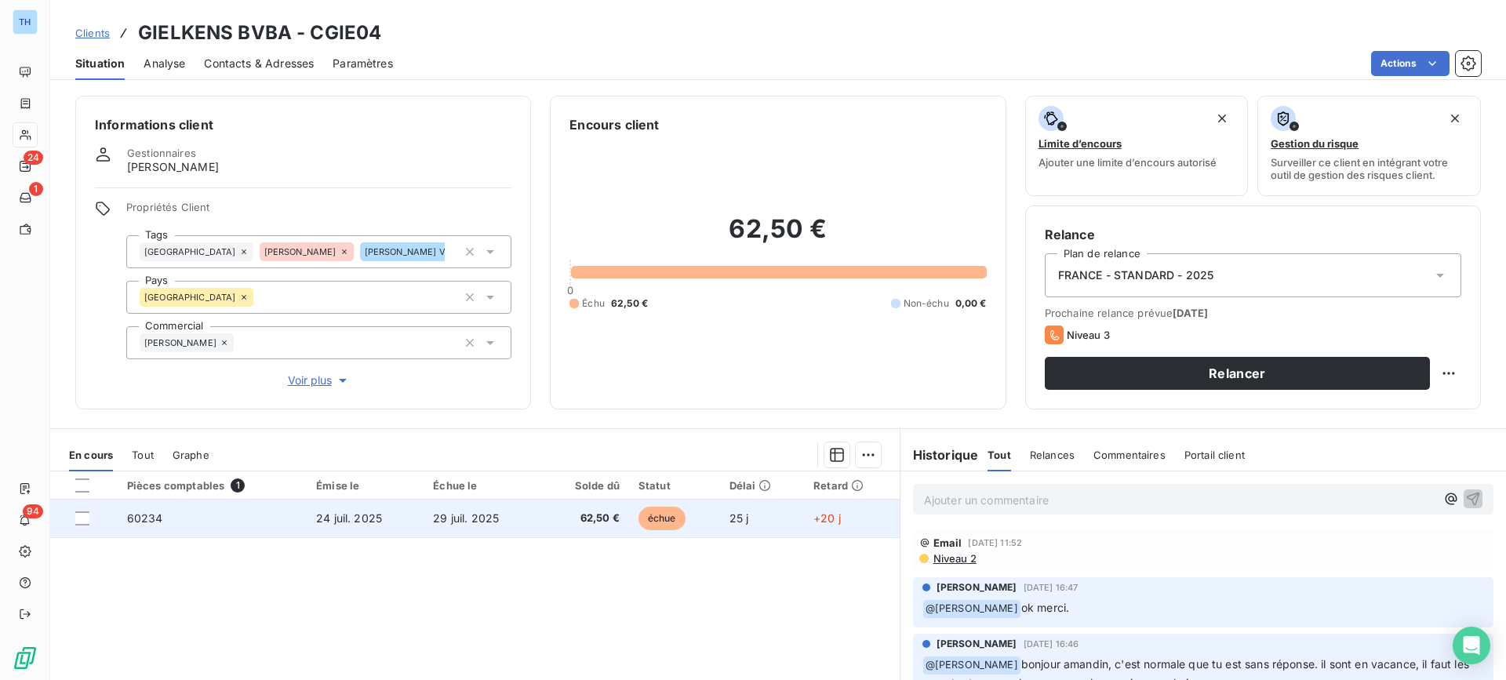
click at [533, 534] on td "29 juil. 2025" at bounding box center [482, 519] width 117 height 38
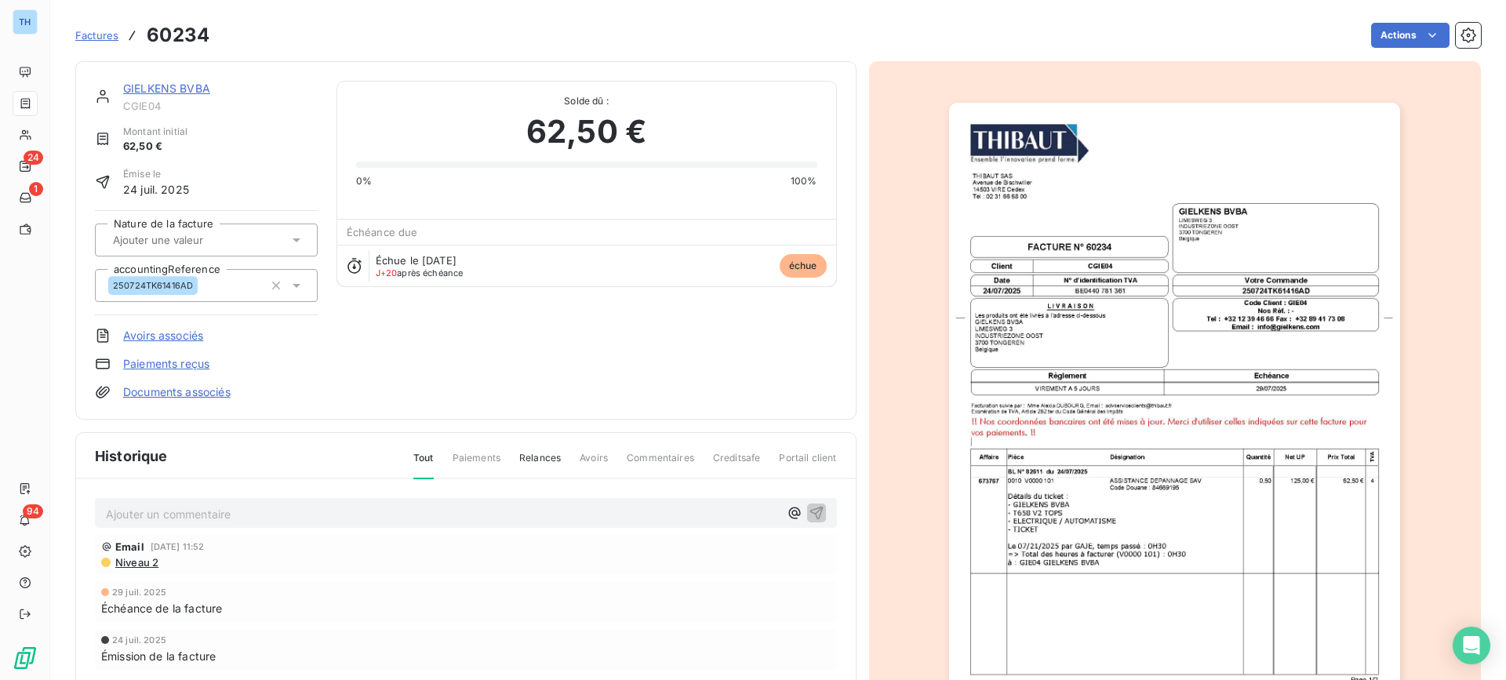
click at [136, 89] on link "GIELKENS BVBA" at bounding box center [166, 88] width 87 height 13
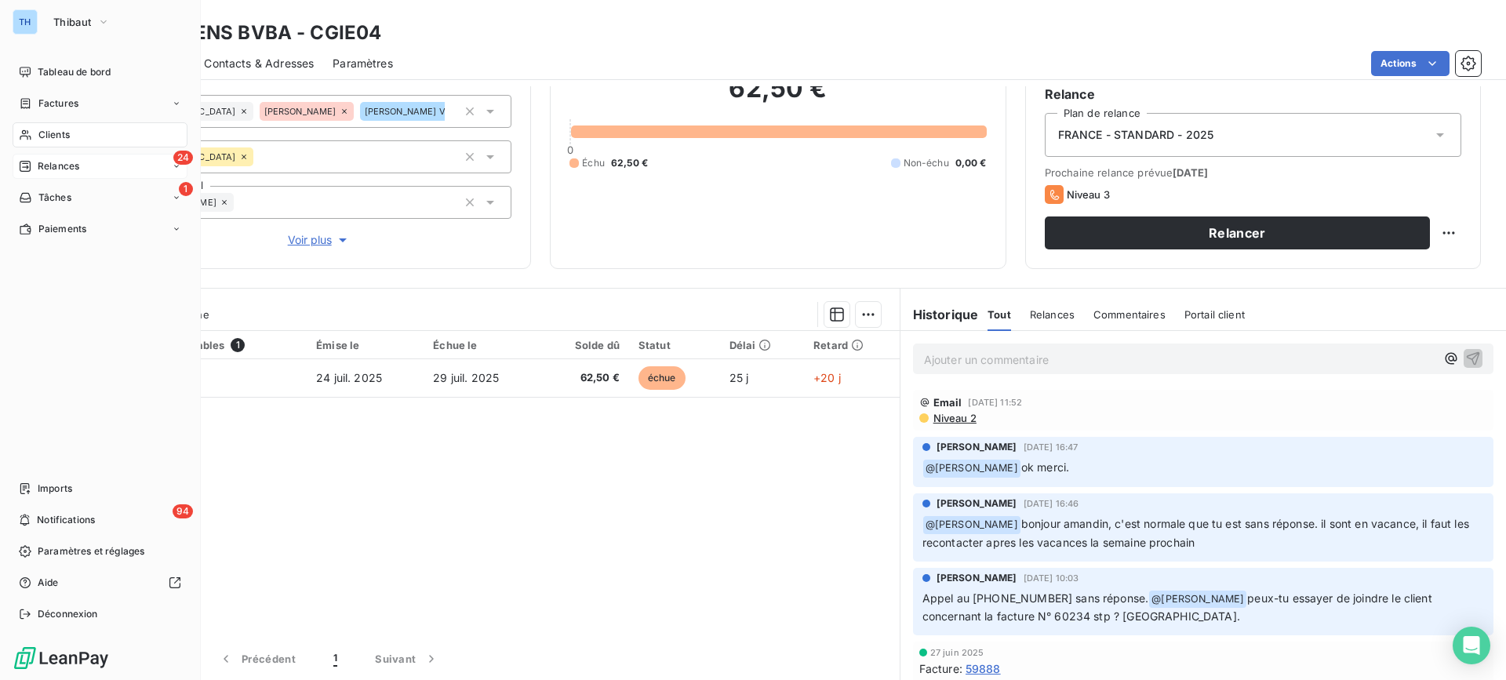
click at [35, 164] on div "Relances" at bounding box center [49, 166] width 60 height 14
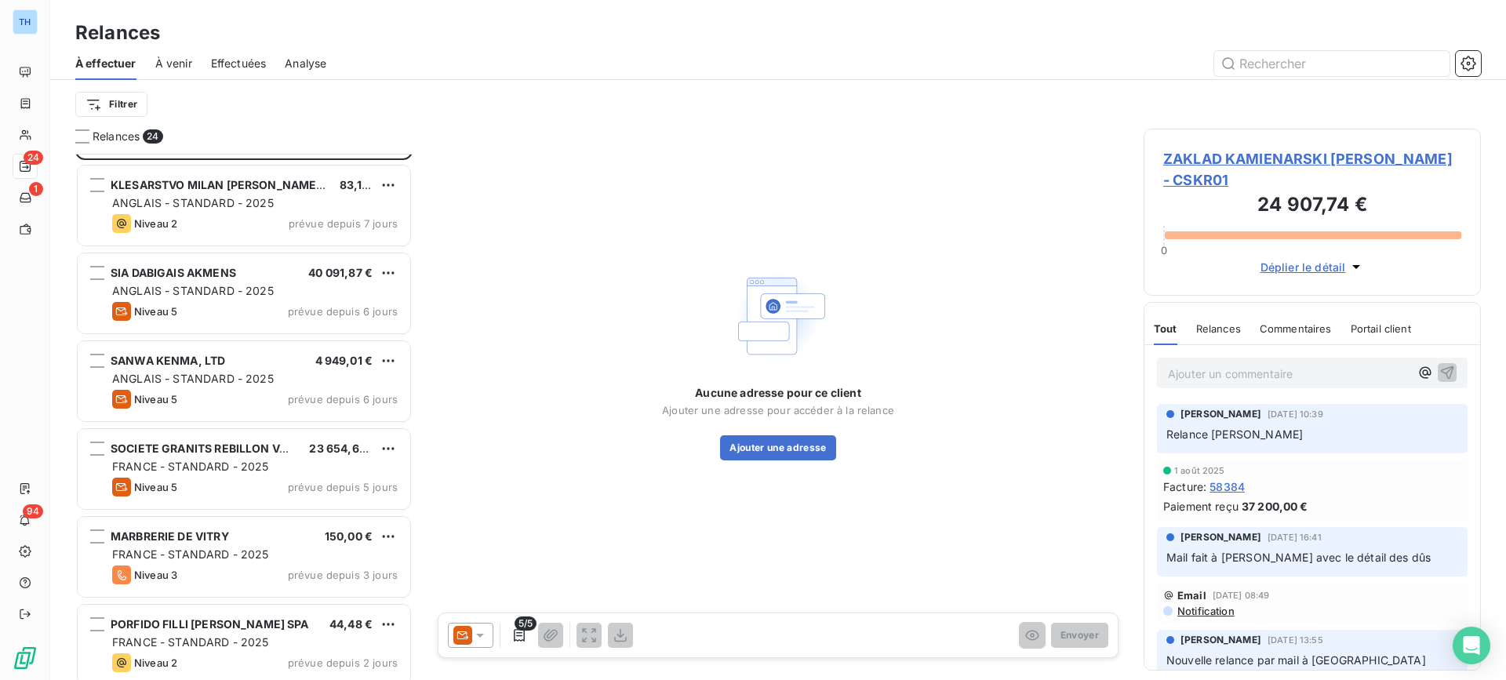
scroll to position [236, 0]
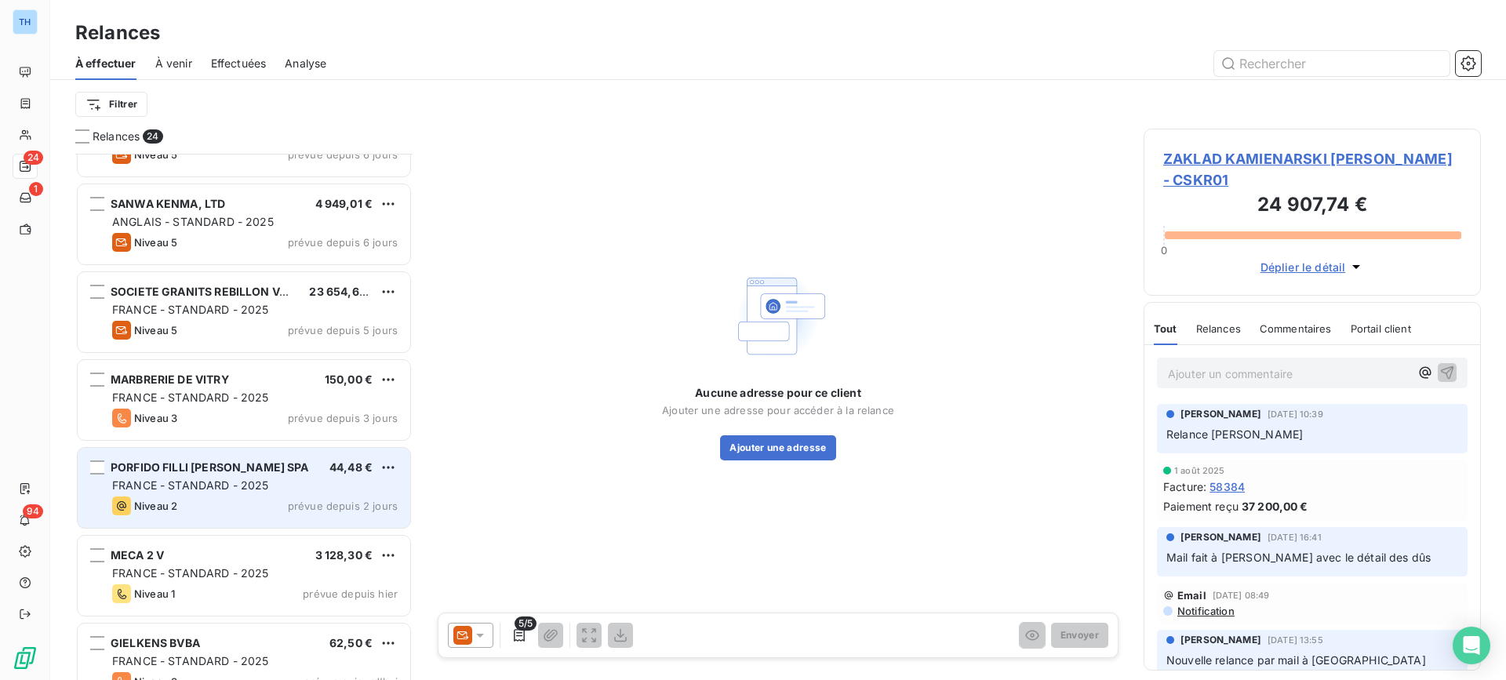
click at [221, 475] on div "PORFIDO FILLI PEDRETTI SPA" at bounding box center [210, 468] width 198 height 16
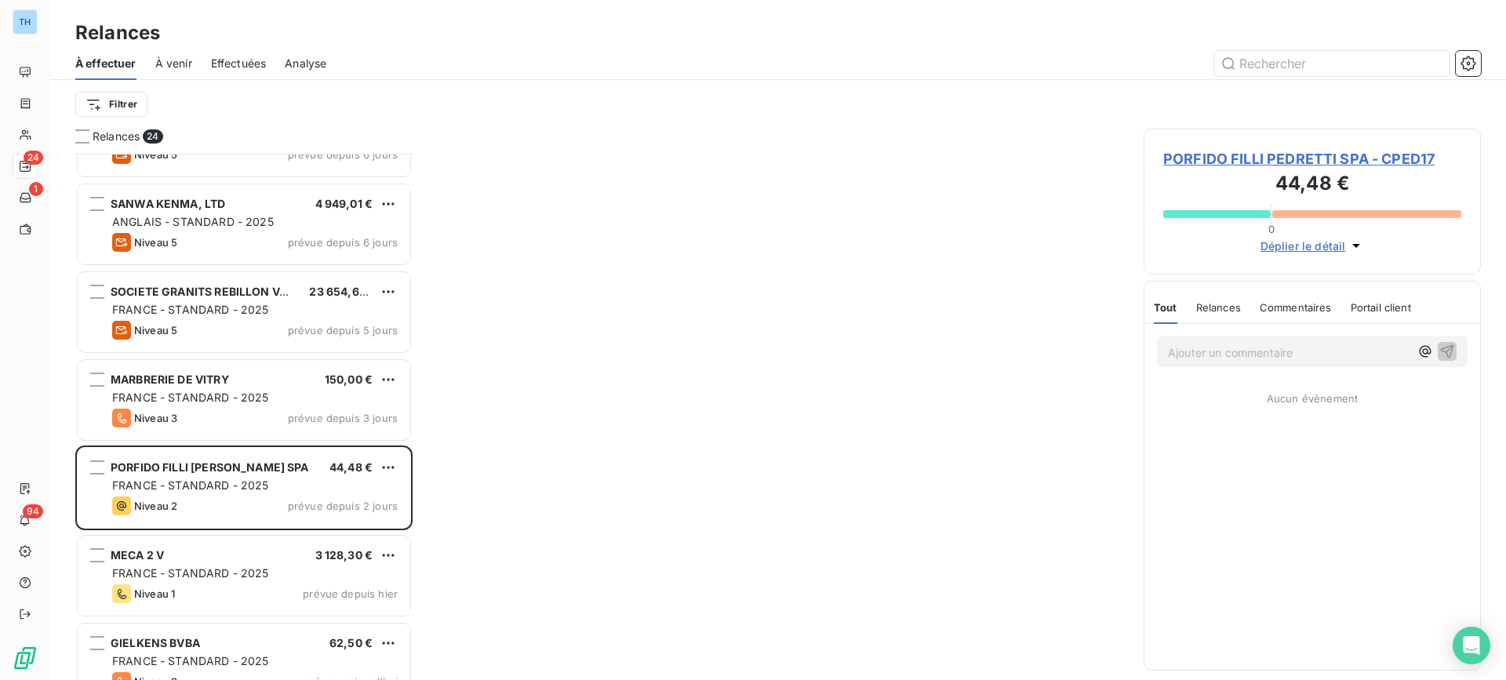
click at [1206, 162] on span "PORFIDO FILLI PEDRETTI SPA - CPED17" at bounding box center [1312, 158] width 298 height 21
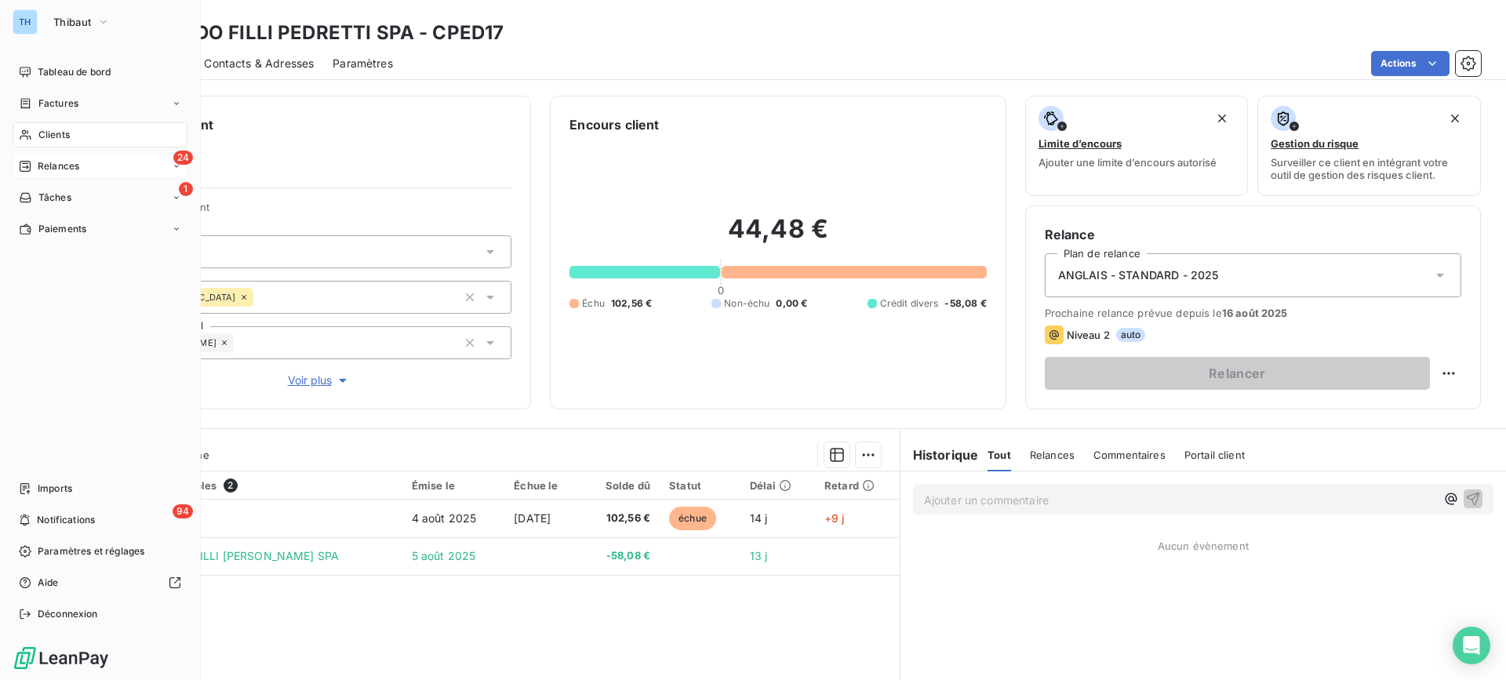
click at [31, 162] on icon at bounding box center [25, 166] width 13 height 13
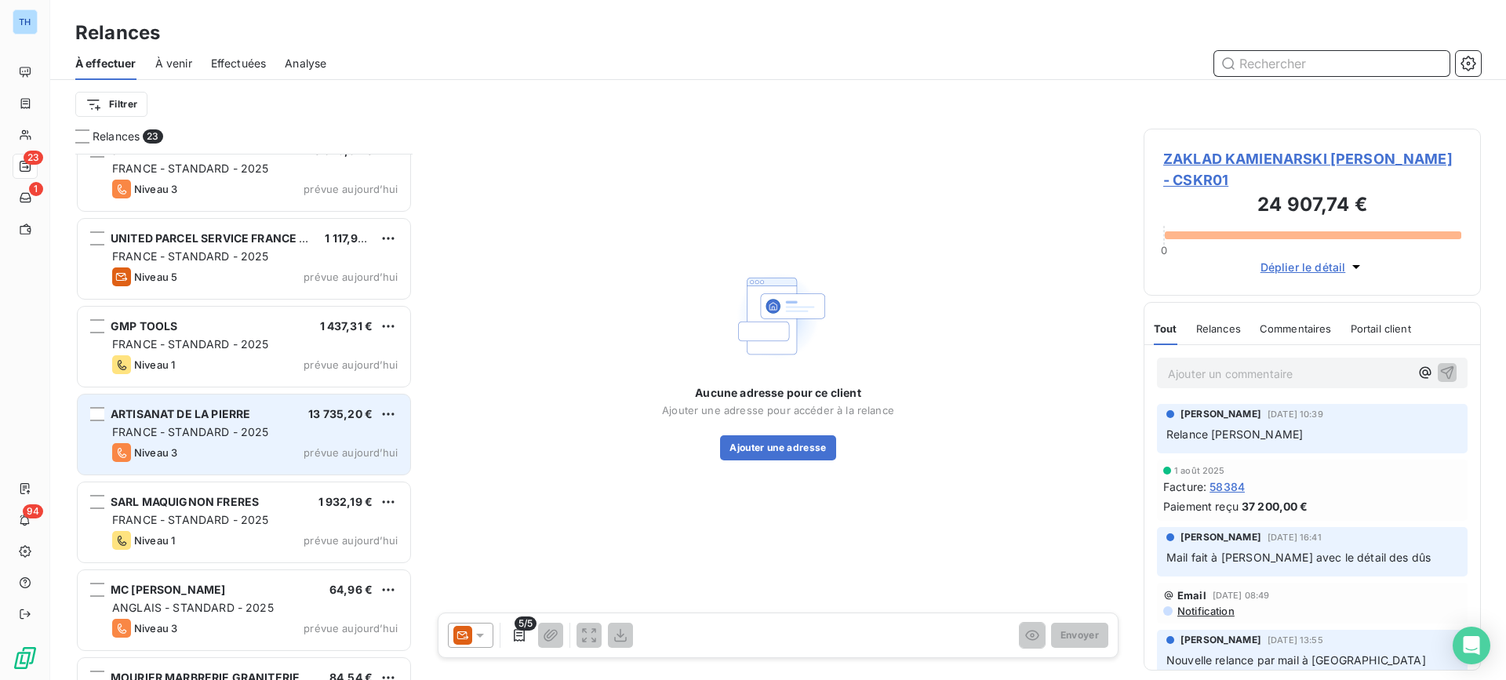
scroll to position [1495, 0]
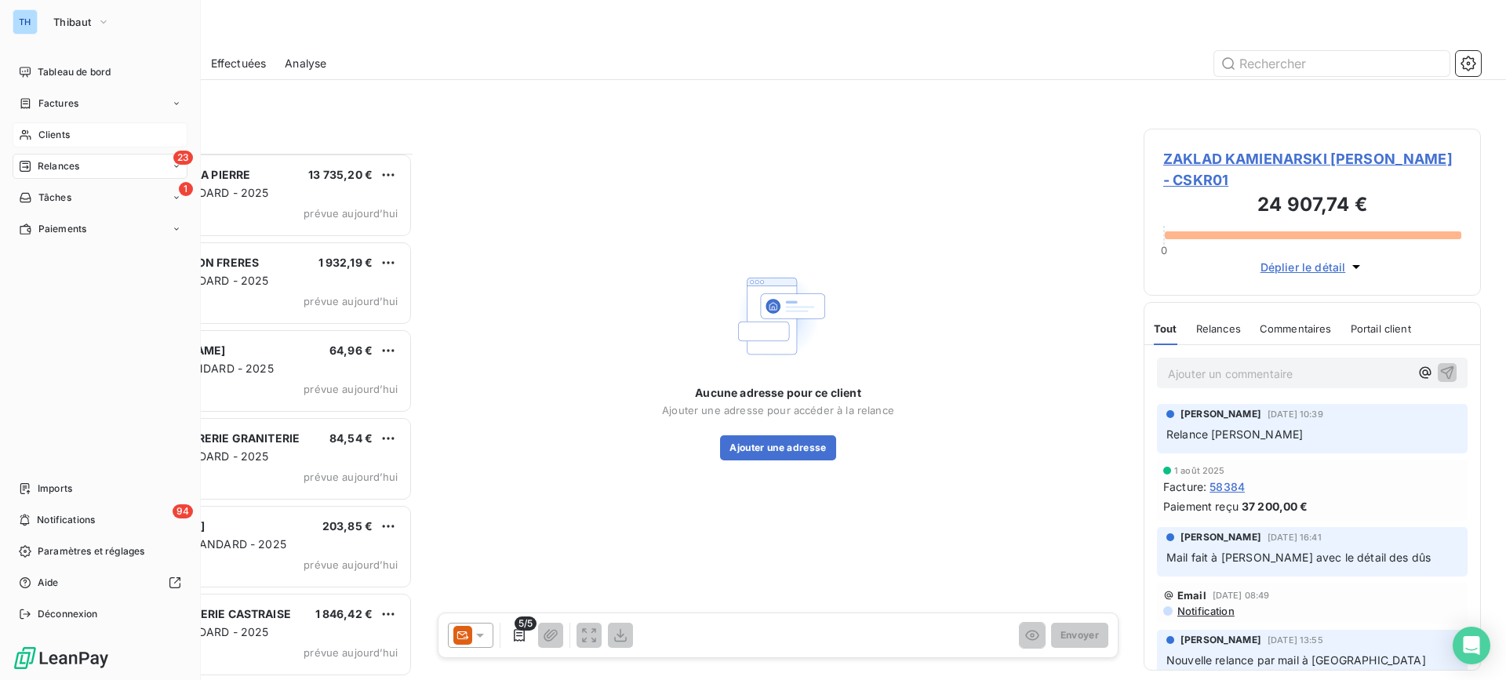
drag, startPoint x: 28, startPoint y: 128, endPoint x: 94, endPoint y: 127, distance: 65.9
click at [28, 128] on div "Clients" at bounding box center [100, 134] width 175 height 25
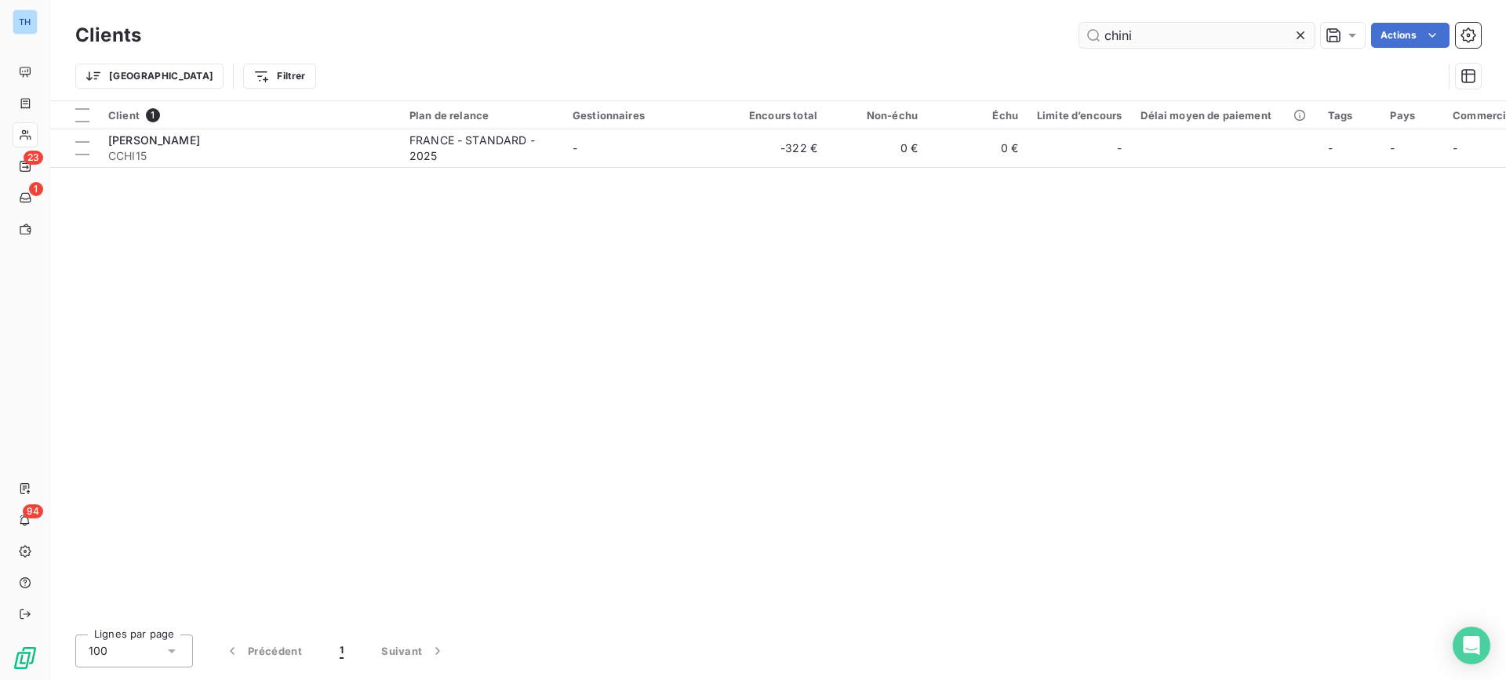
click at [1126, 31] on input "chini" at bounding box center [1196, 35] width 235 height 25
click at [1142, 31] on input "chini" at bounding box center [1196, 35] width 235 height 25
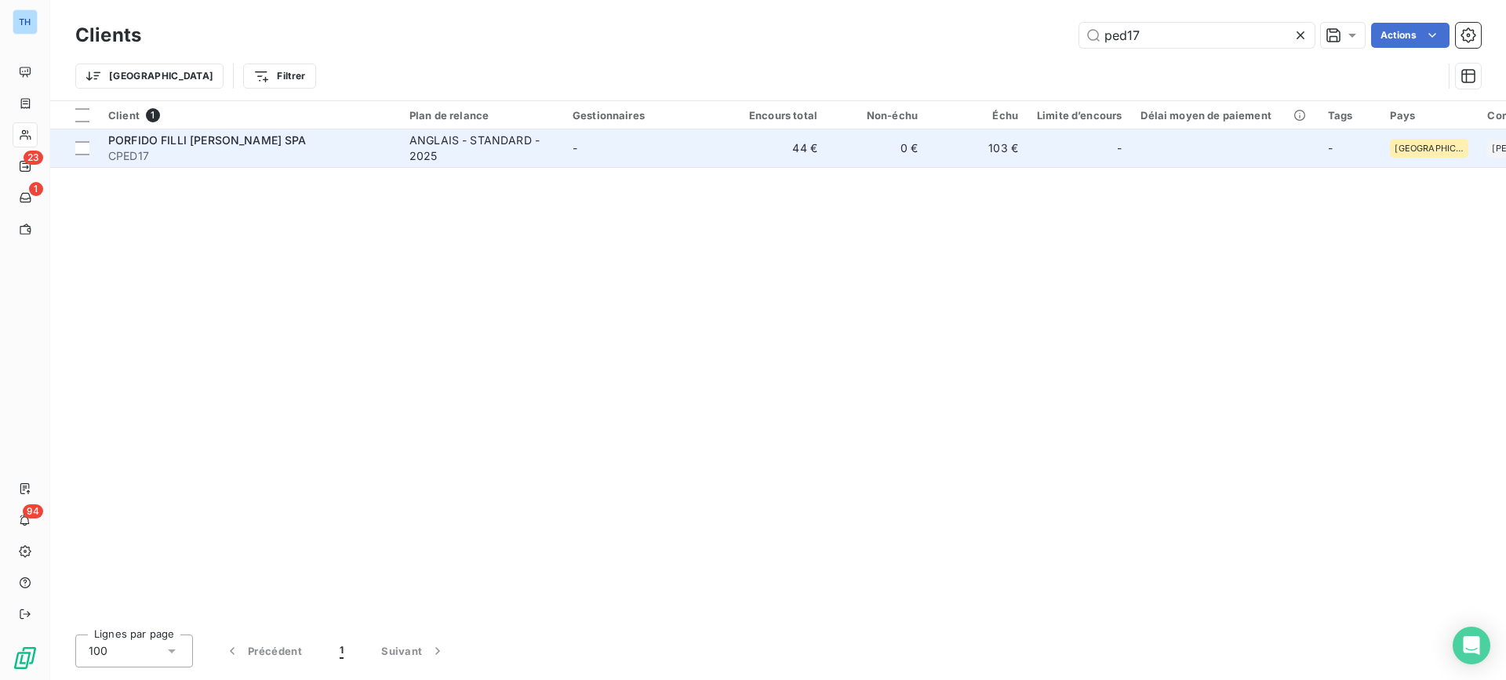
type input "ped17"
click at [493, 148] on div "ANGLAIS - STANDARD - 2025" at bounding box center [481, 148] width 144 height 31
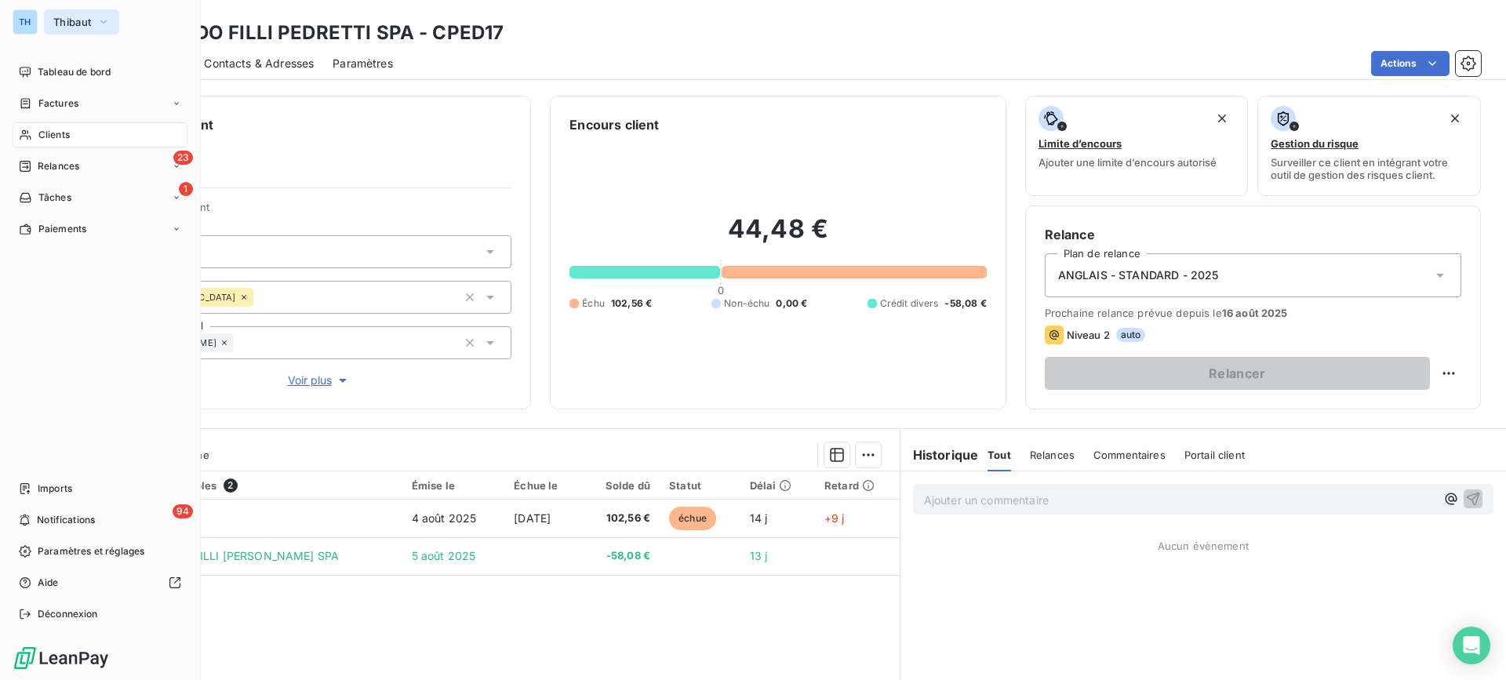
click at [42, 24] on div "TH Thibaut" at bounding box center [100, 21] width 175 height 25
click at [85, 21] on span "Thibaut" at bounding box center [72, 22] width 38 height 13
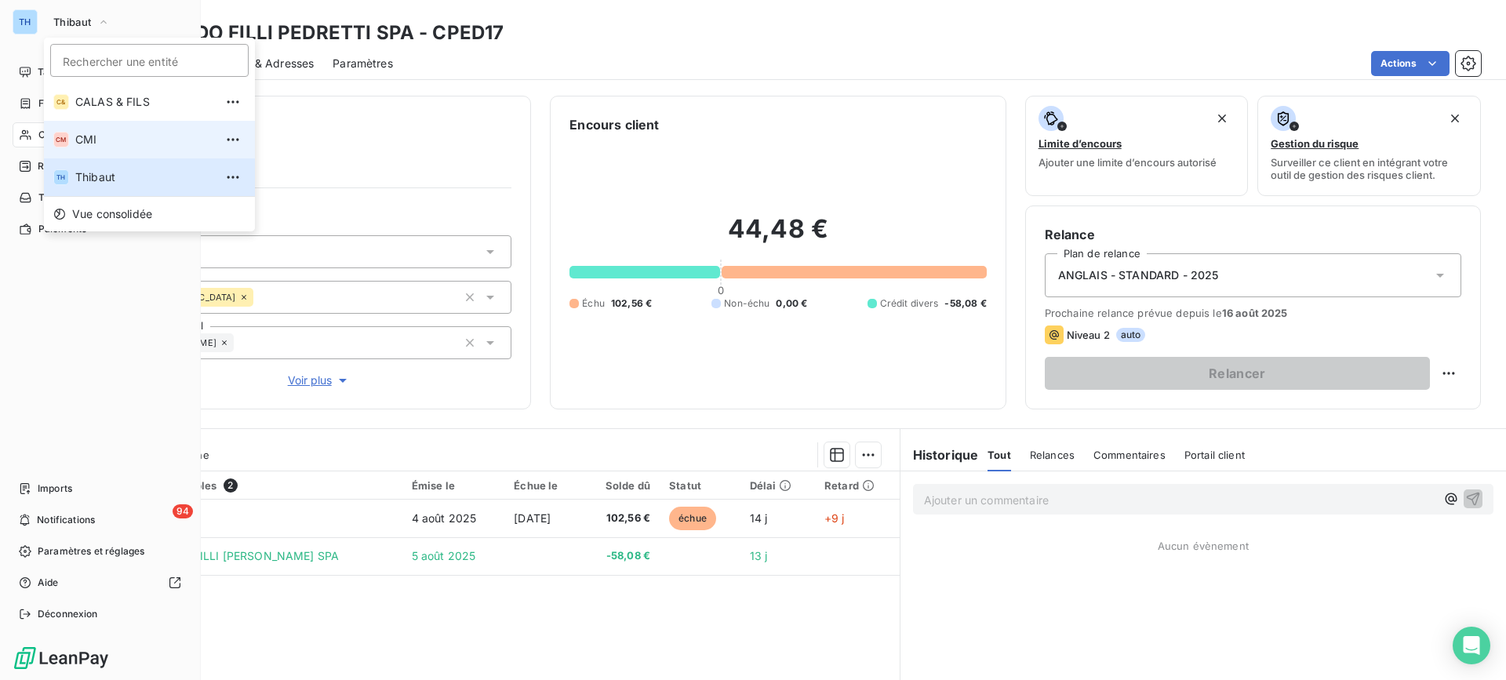
click at [87, 140] on span "CMI" at bounding box center [144, 140] width 139 height 16
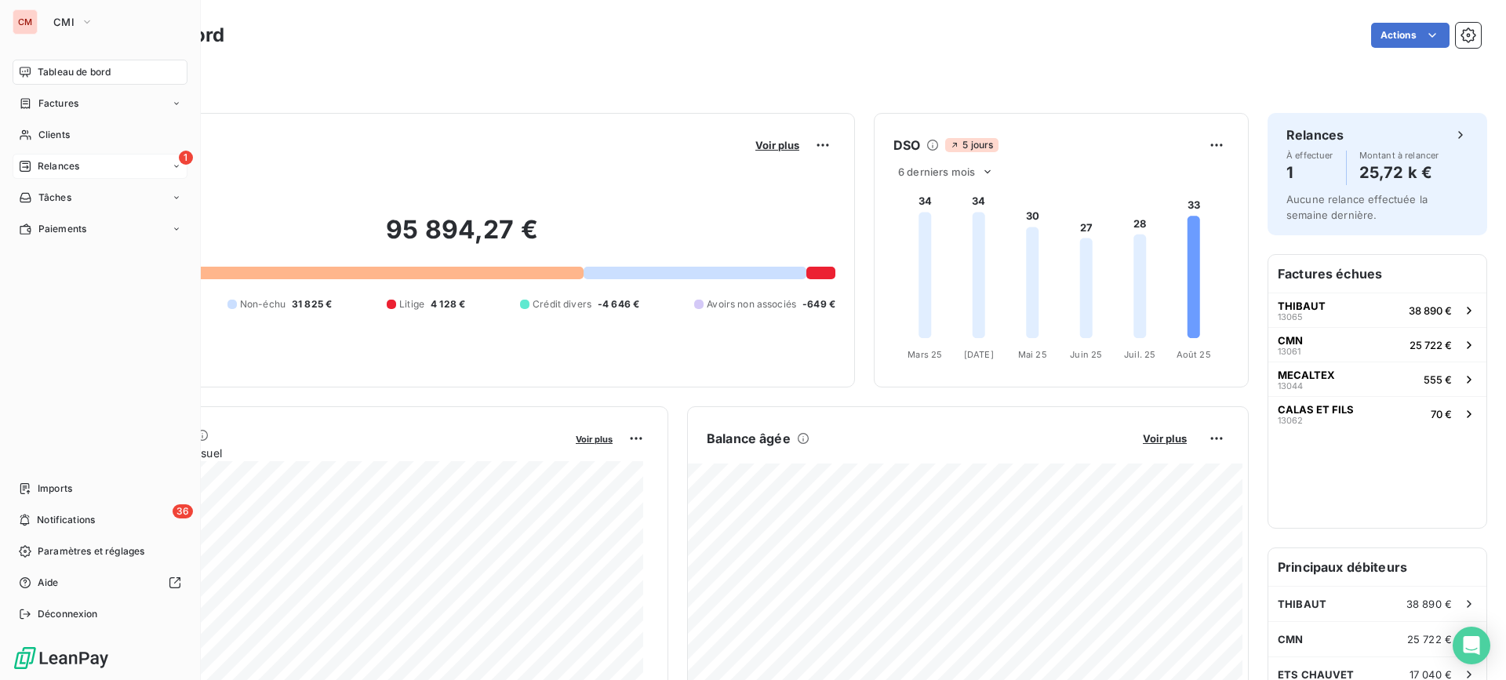
click at [34, 167] on div "Relances" at bounding box center [49, 166] width 60 height 14
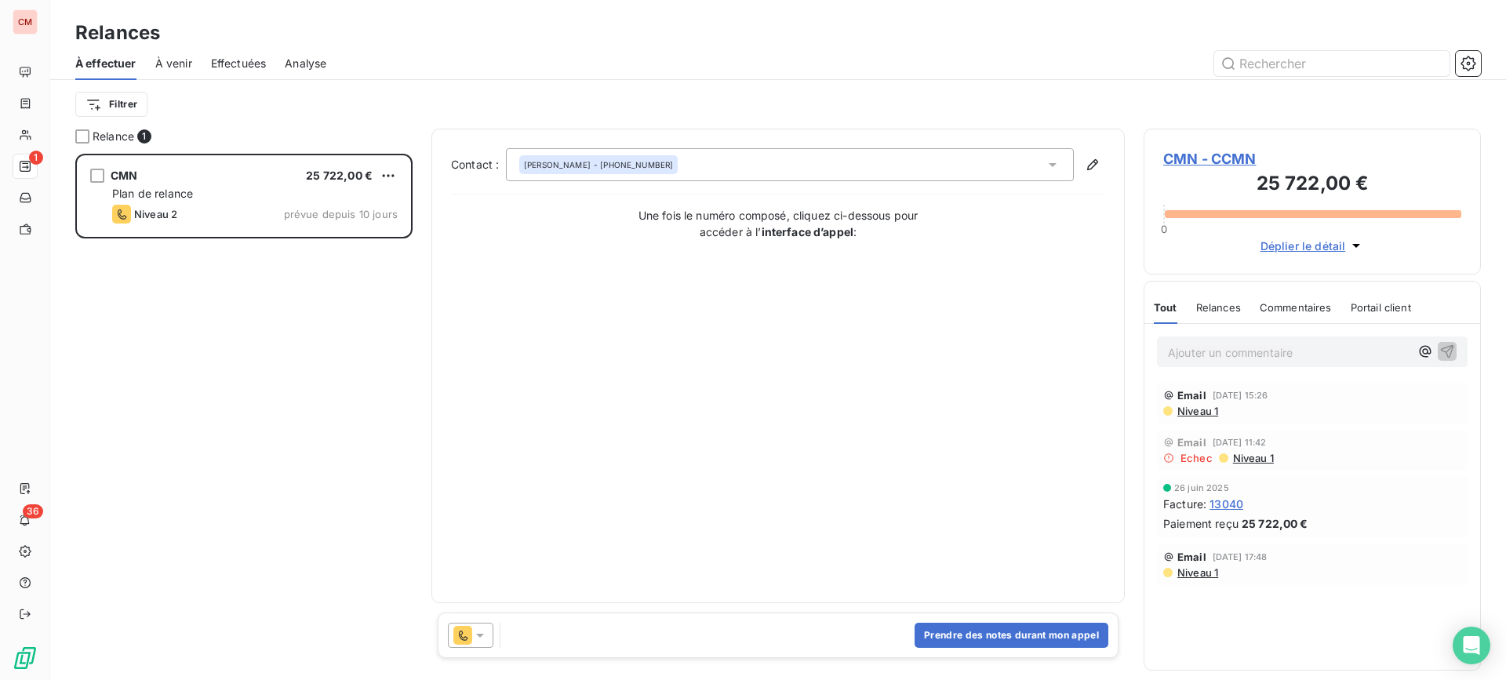
scroll to position [515, 326]
click at [482, 627] on icon at bounding box center [480, 635] width 16 height 16
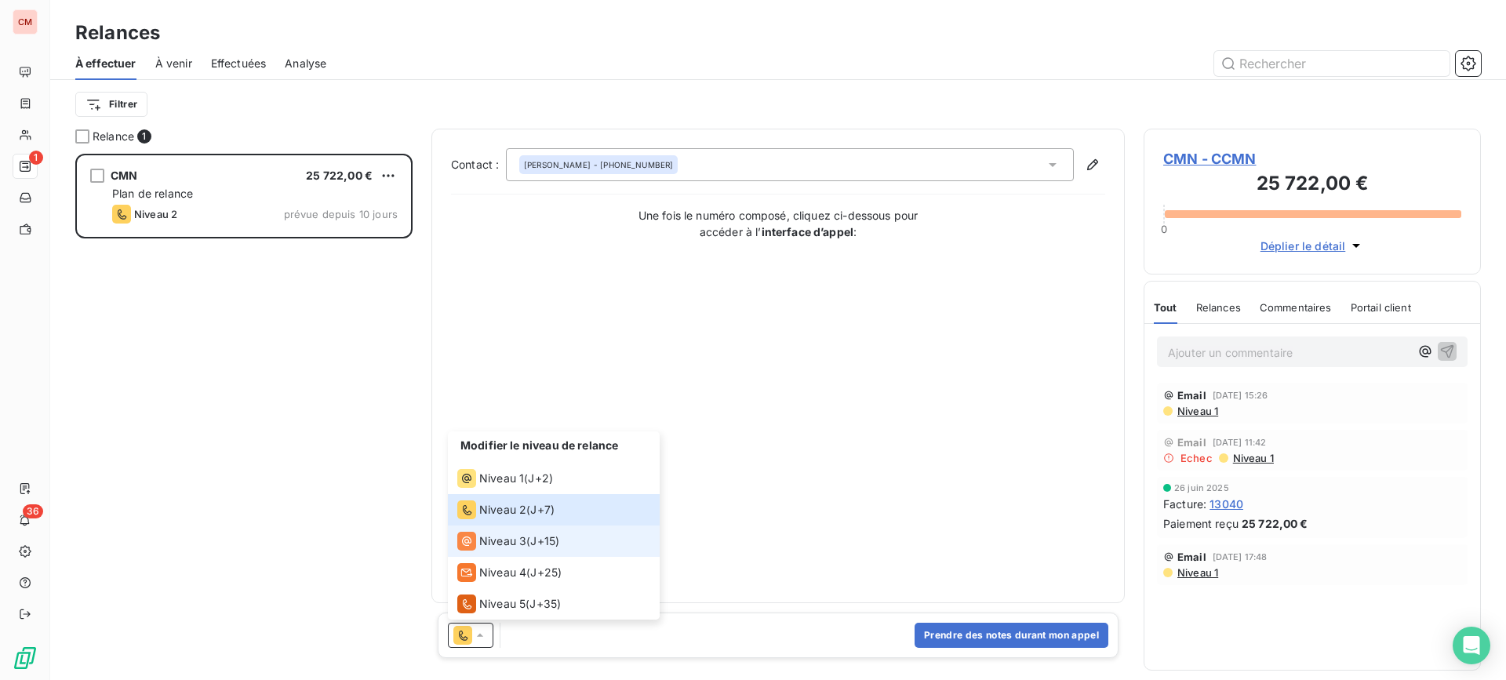
click at [526, 544] on div "Niveau 3 ( J+15 )" at bounding box center [508, 541] width 102 height 19
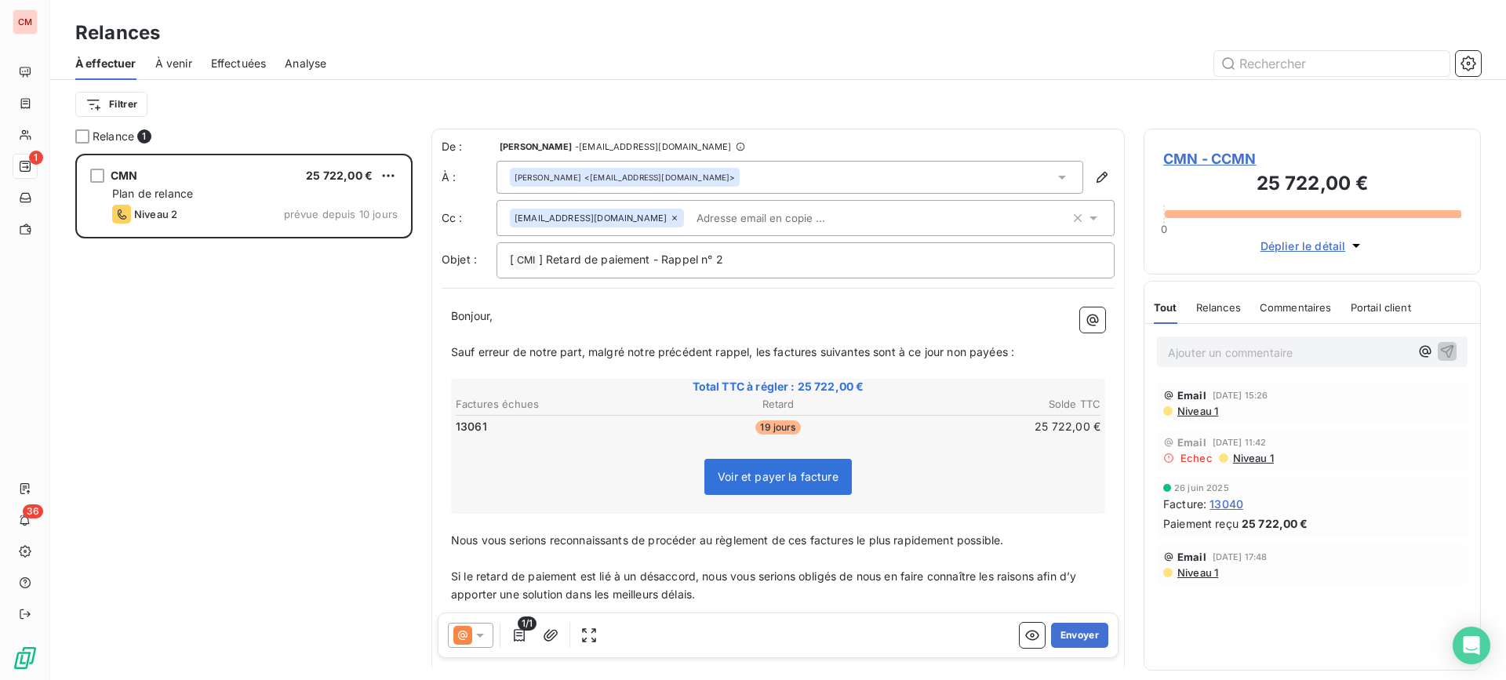
click at [476, 632] on icon at bounding box center [480, 635] width 16 height 16
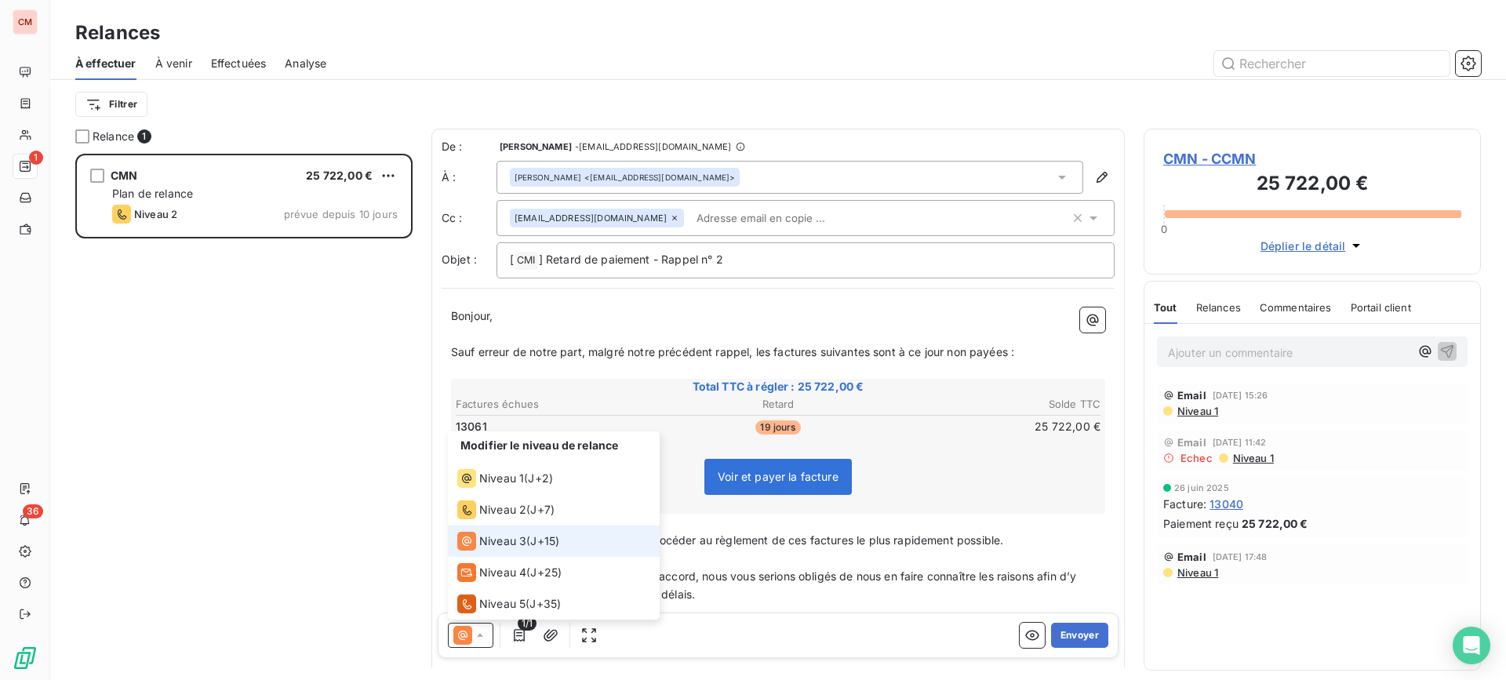
click at [476, 632] on icon at bounding box center [480, 635] width 16 height 16
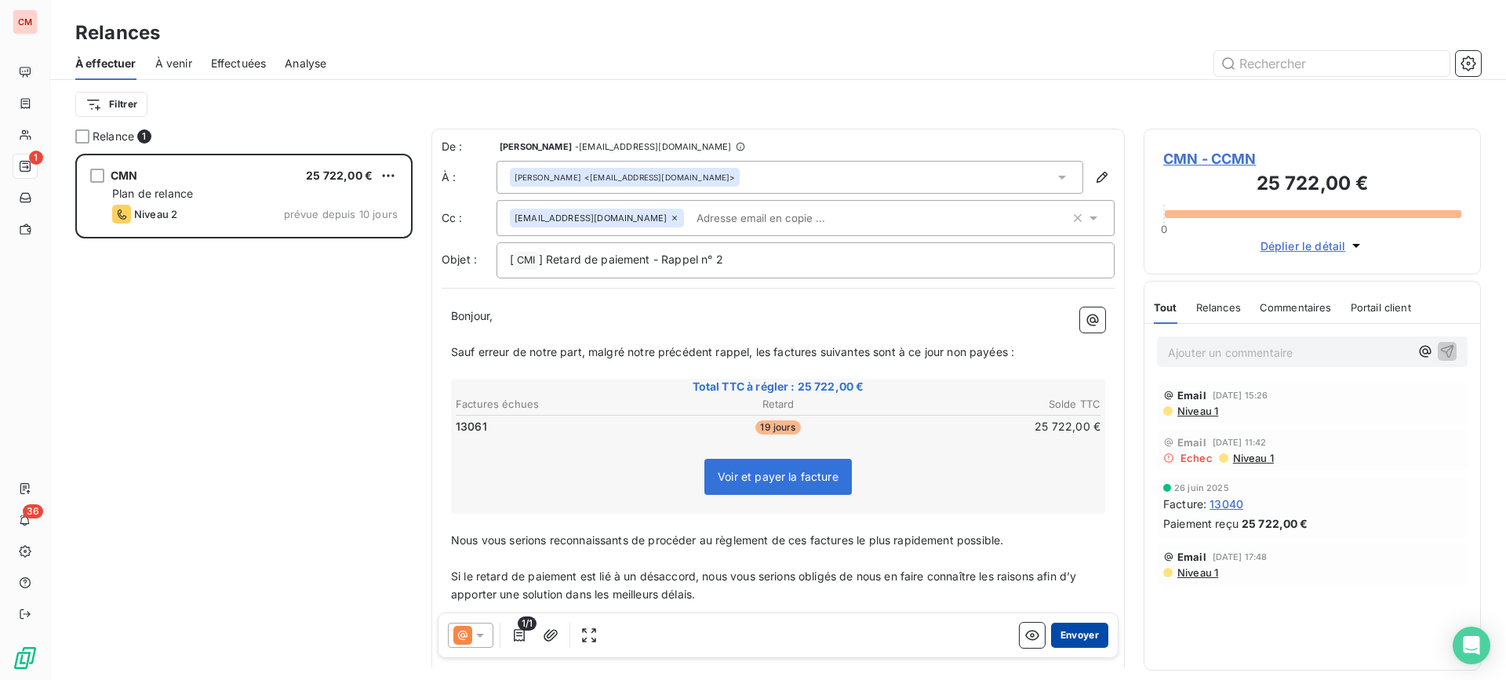
click at [1082, 634] on button "Envoyer" at bounding box center [1079, 635] width 57 height 25
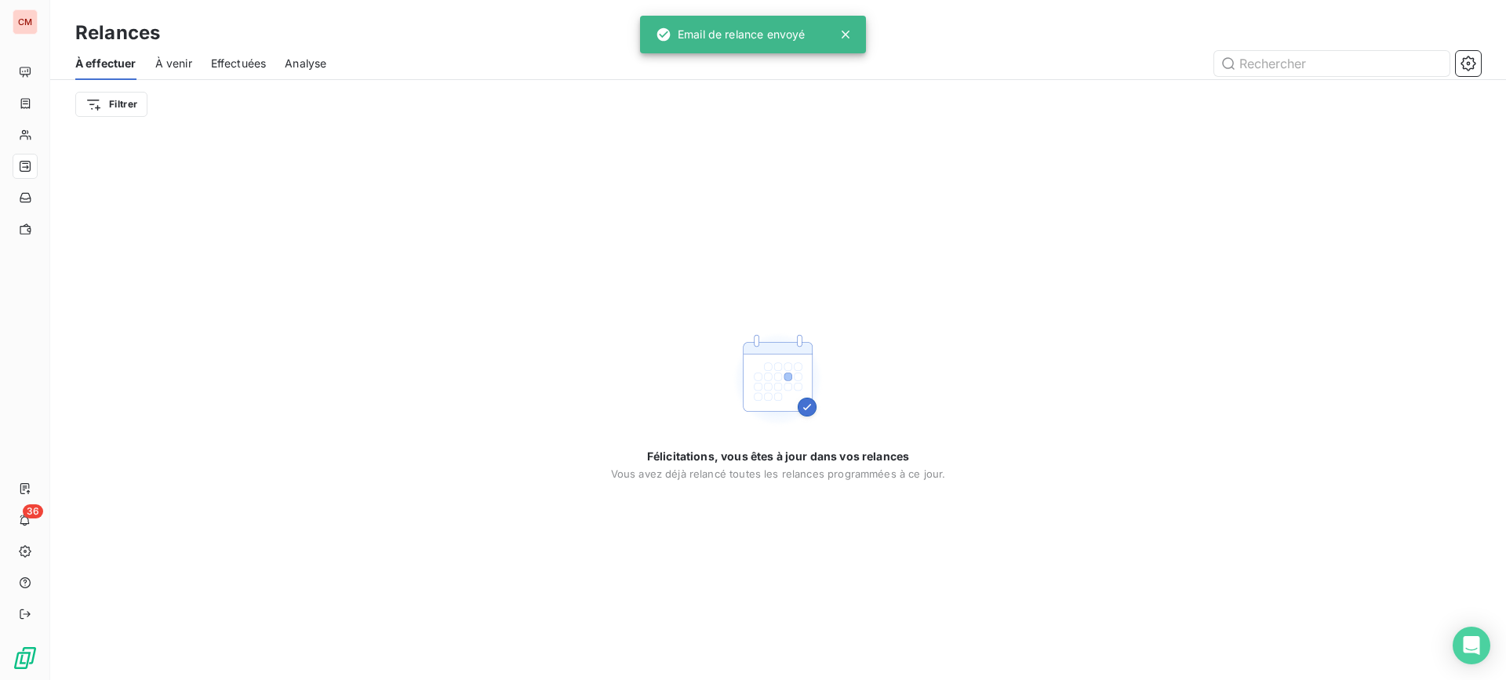
click at [252, 64] on span "Effectuées" at bounding box center [239, 64] width 56 height 16
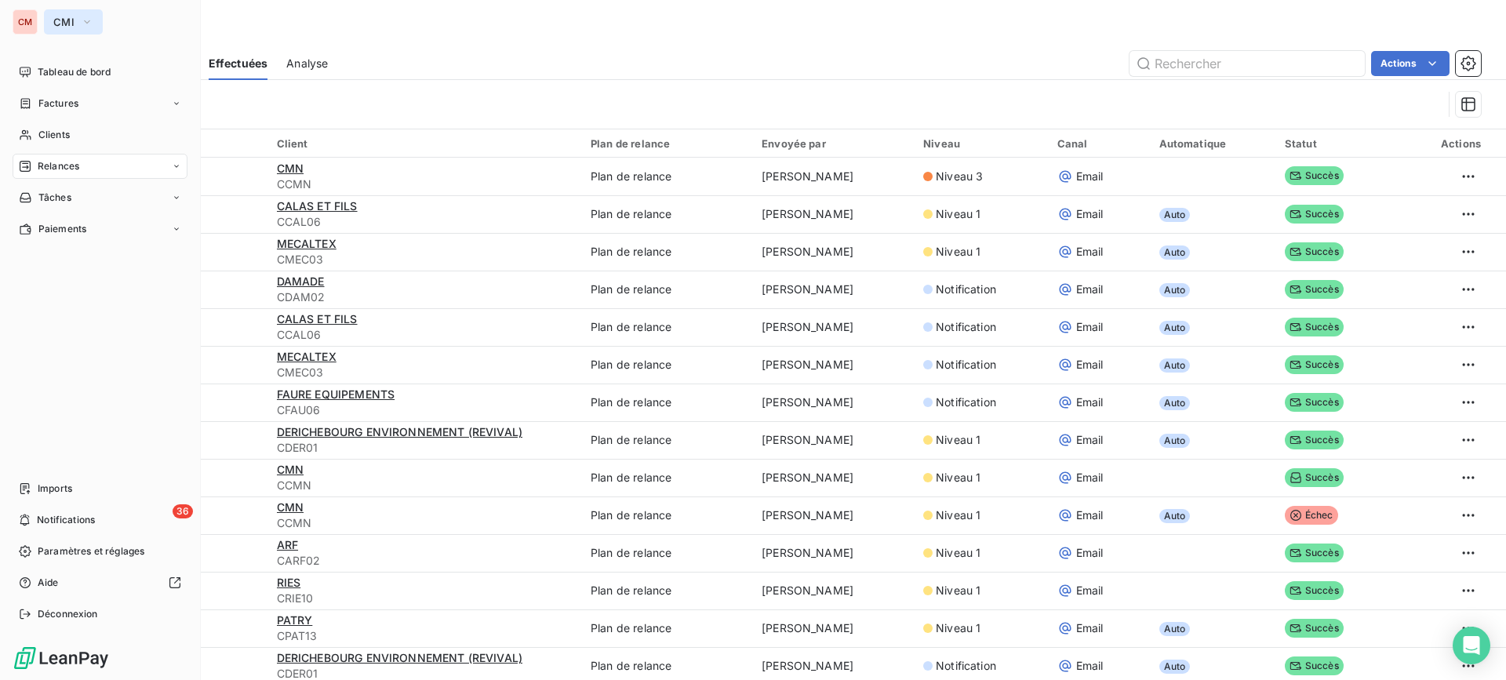
click at [56, 24] on span "CMI" at bounding box center [63, 22] width 21 height 13
